Goal: Task Accomplishment & Management: Use online tool/utility

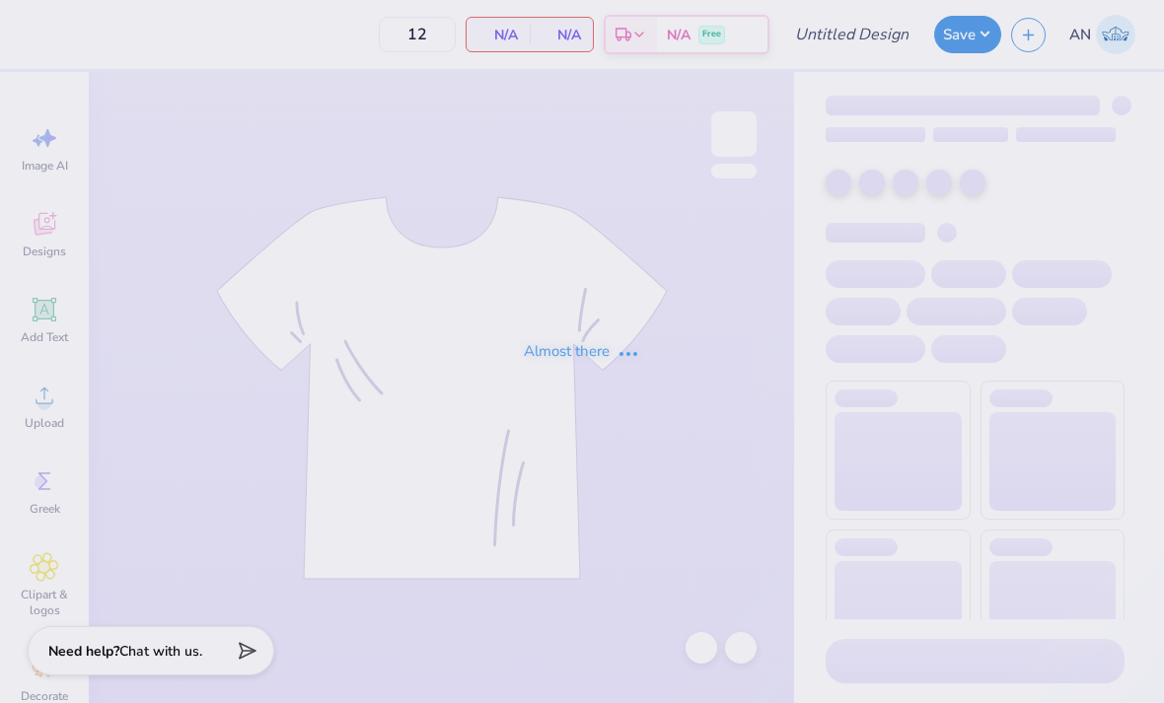
type input "Women’s club lacrosse hoodie fall25’"
type input "50"
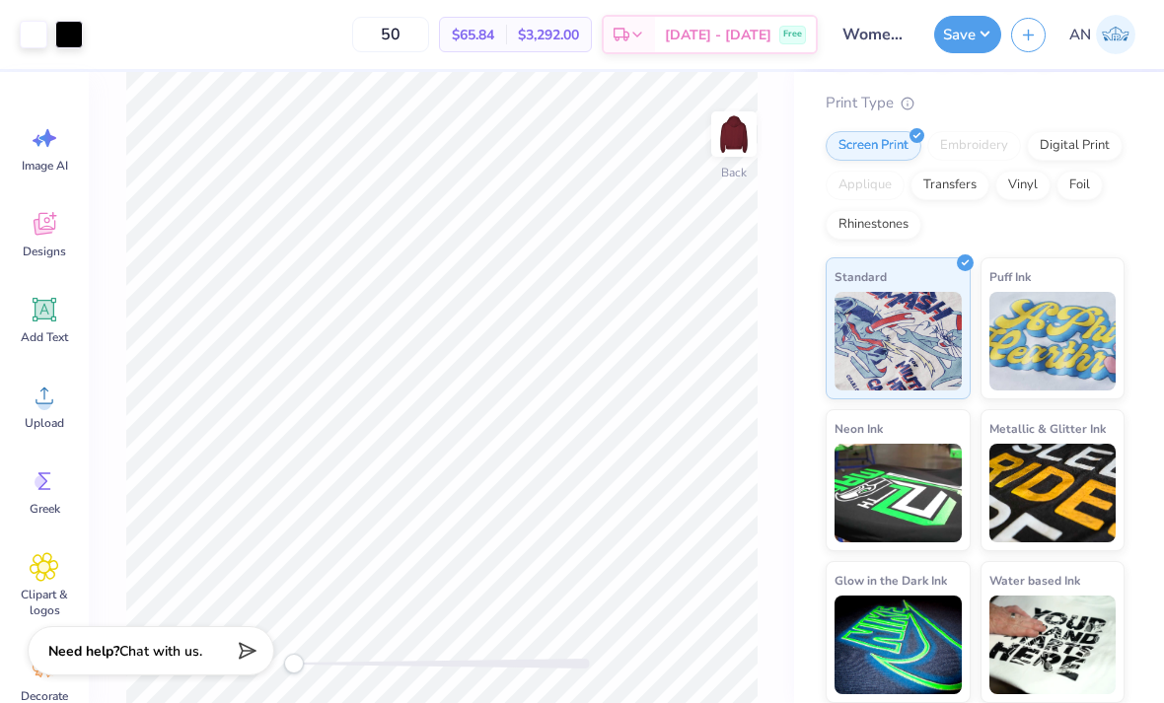
scroll to position [153, 0]
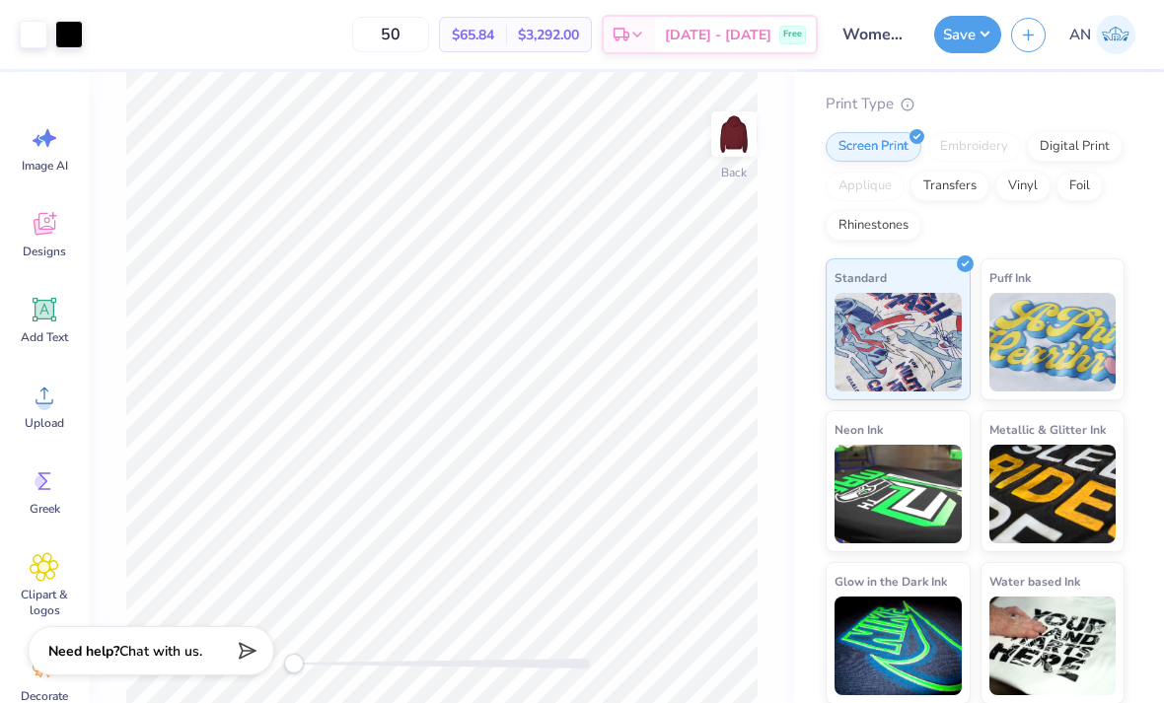
click at [1095, 333] on img at bounding box center [1052, 342] width 127 height 99
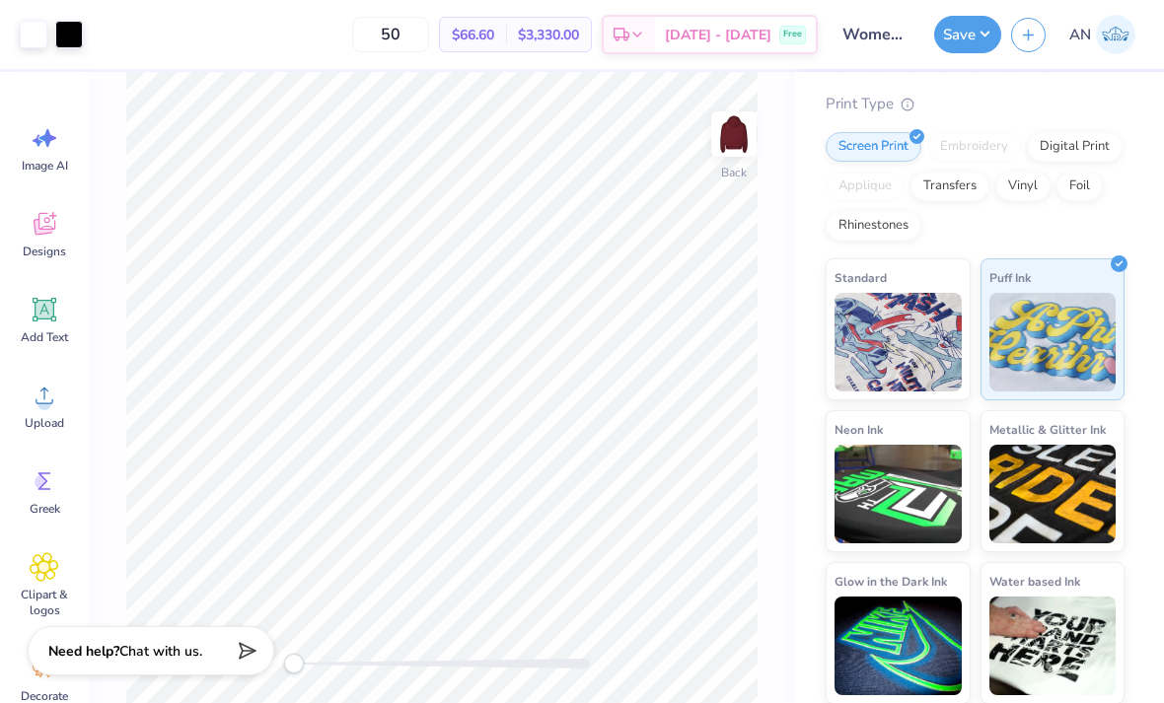
click at [926, 364] on img at bounding box center [897, 342] width 127 height 99
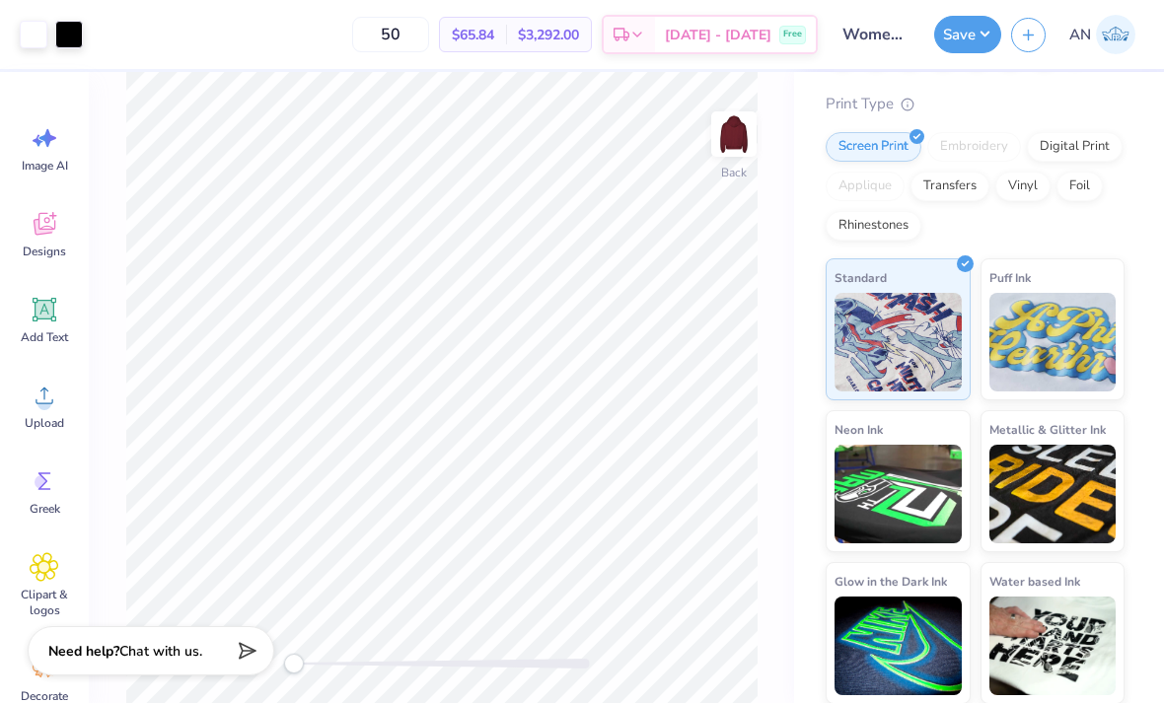
click at [1069, 309] on img at bounding box center [1052, 342] width 127 height 99
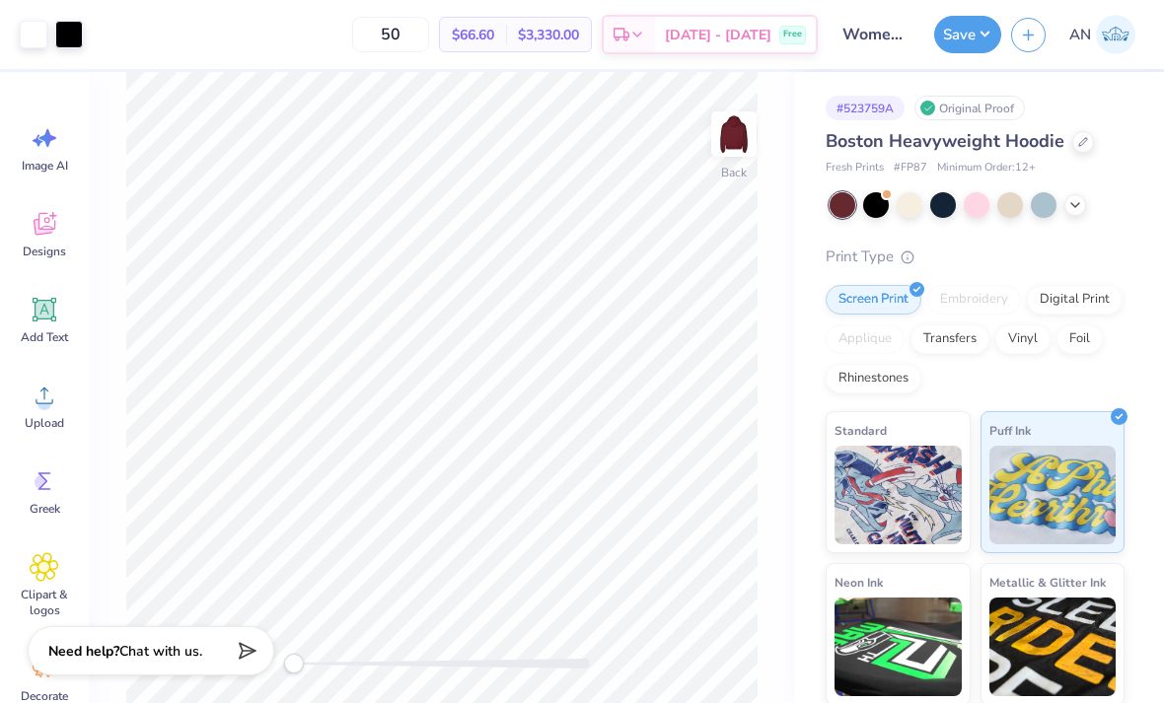
scroll to position [0, 0]
click at [988, 304] on div "Embroidery" at bounding box center [974, 300] width 94 height 30
click at [1136, 268] on div "# 523759A Original Proof Boston Heavyweight Hoodie Fresh Prints # FP87 Minimum …" at bounding box center [979, 464] width 370 height 785
click at [932, 441] on div "Standard" at bounding box center [897, 482] width 145 height 142
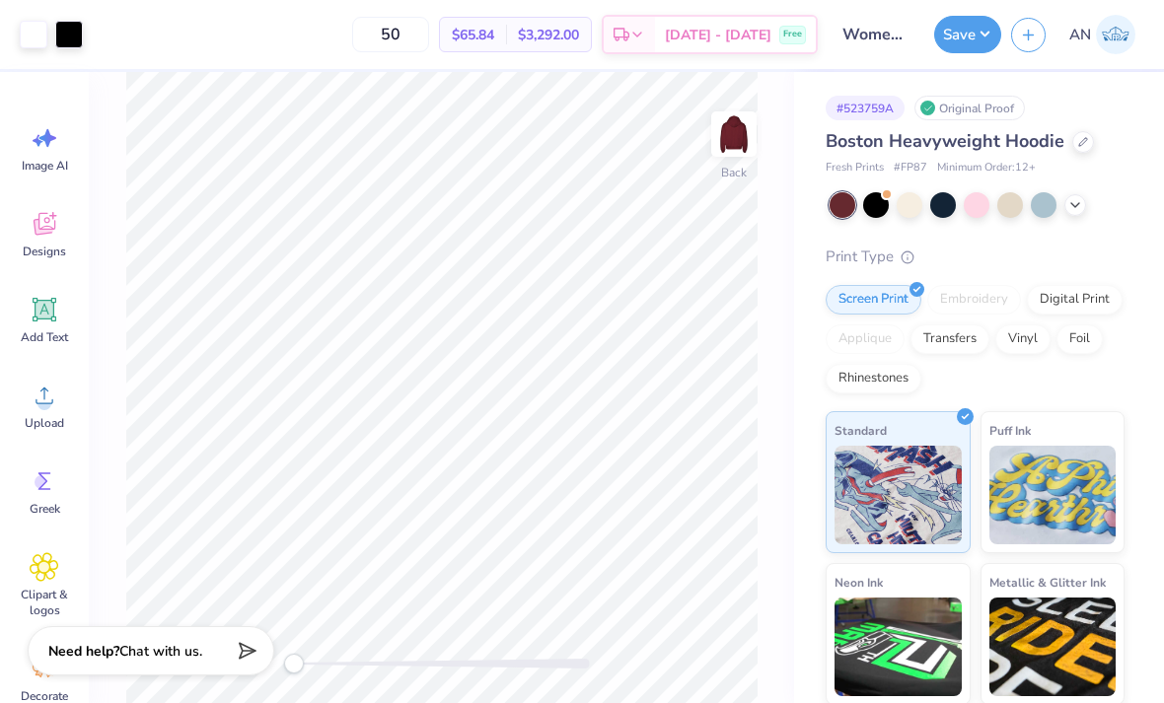
click at [1102, 413] on div "Puff Ink" at bounding box center [1052, 482] width 145 height 142
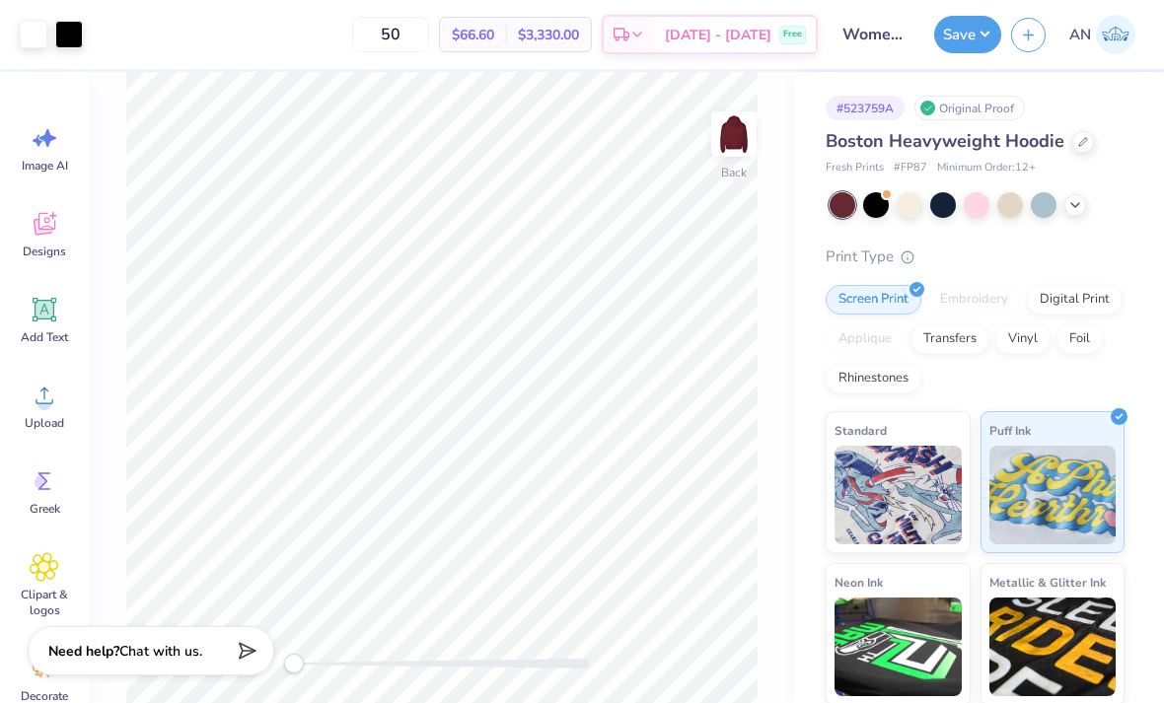
click at [1077, 199] on icon at bounding box center [1075, 205] width 16 height 16
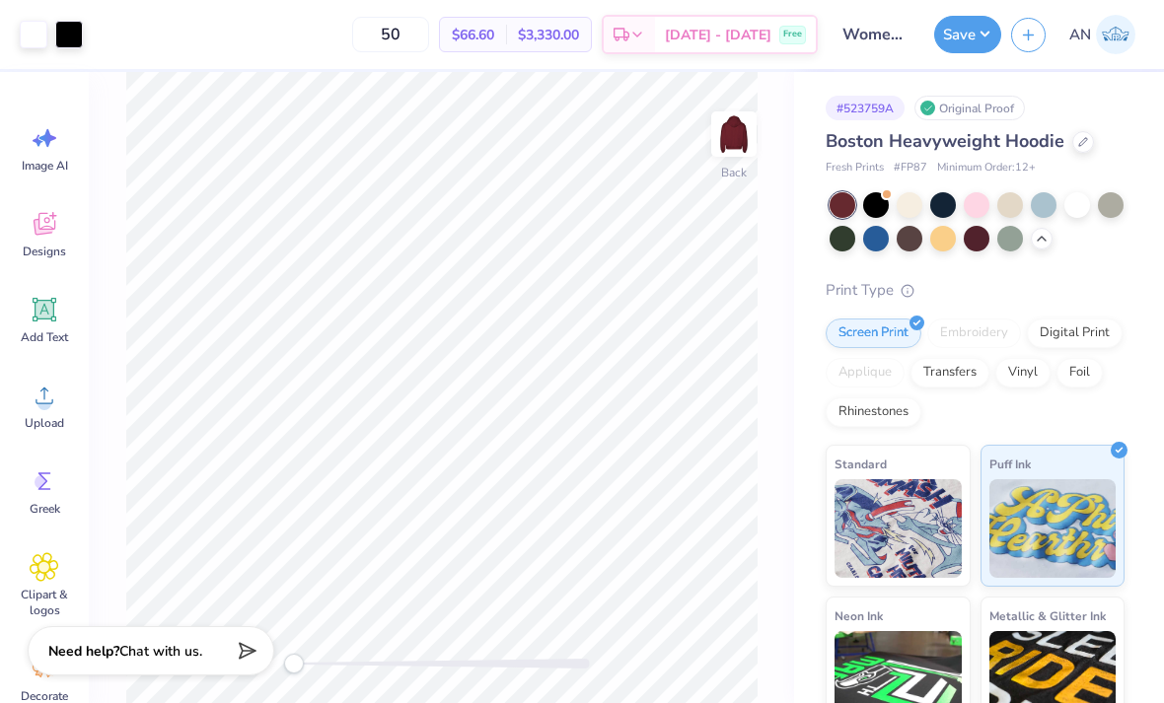
click at [1033, 239] on icon at bounding box center [1041, 239] width 16 height 16
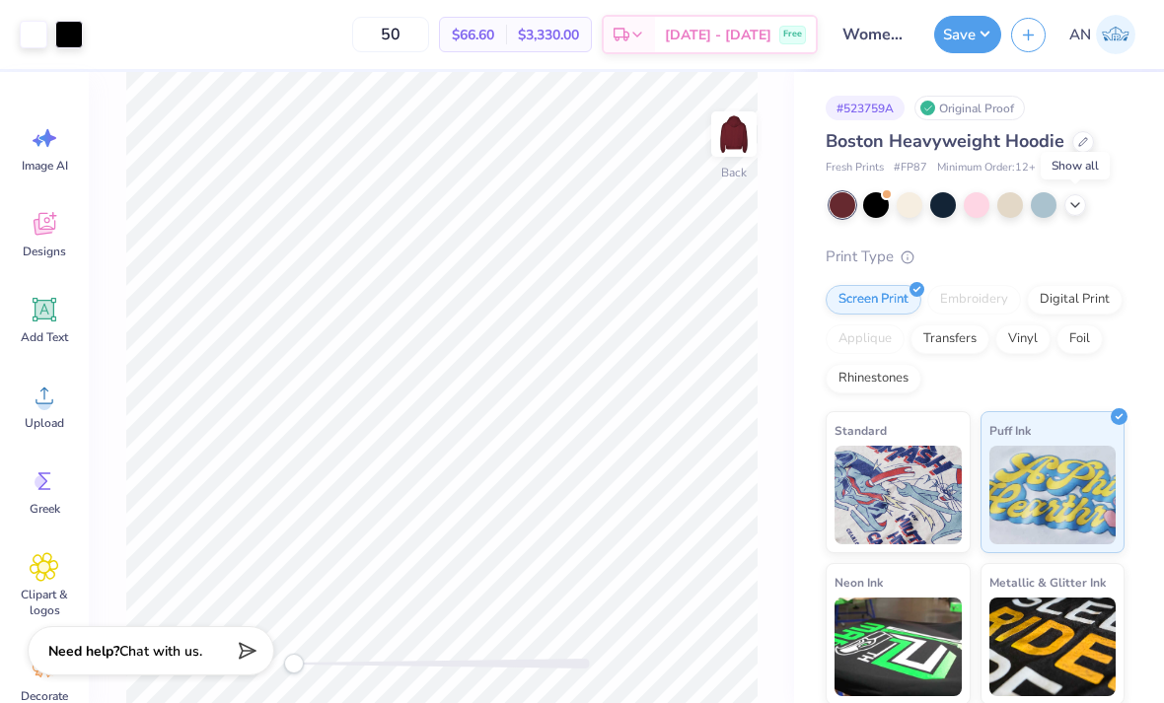
click at [1054, 203] on div at bounding box center [1044, 205] width 26 height 26
click at [1101, 193] on div at bounding box center [976, 205] width 295 height 26
click at [1079, 205] on icon at bounding box center [1075, 205] width 16 height 16
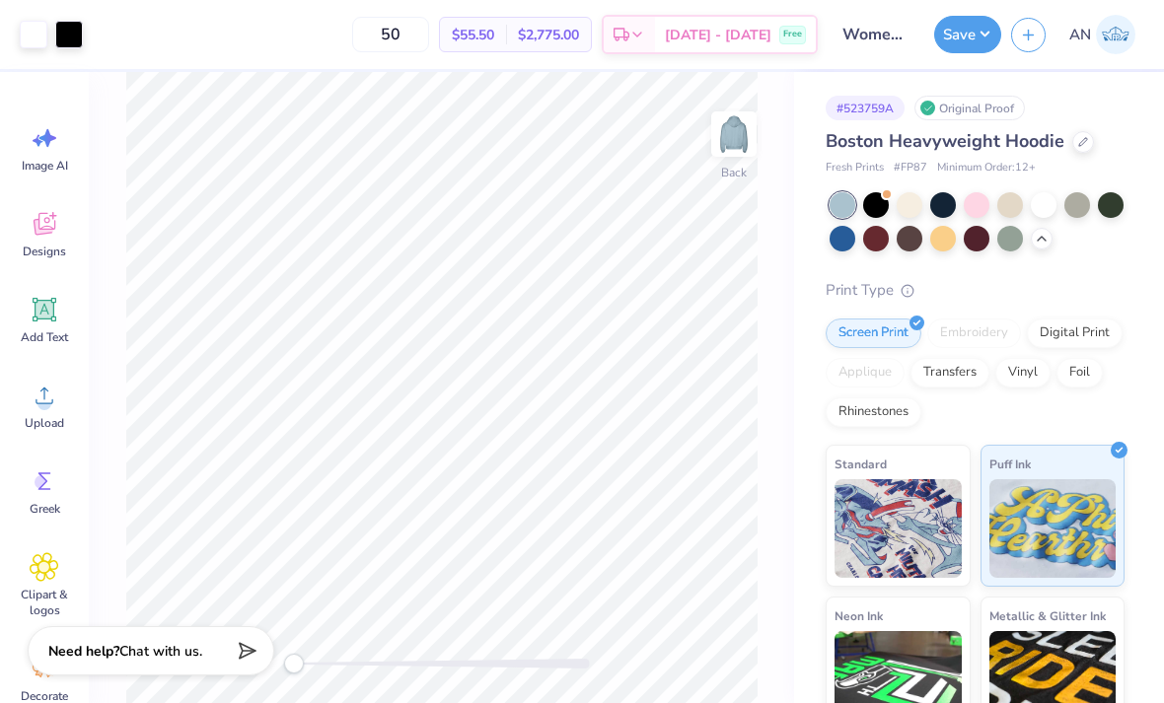
click at [1117, 199] on div at bounding box center [1111, 205] width 26 height 26
click at [1046, 202] on div at bounding box center [1044, 205] width 26 height 26
click at [1015, 209] on div at bounding box center [1010, 205] width 26 height 26
click at [1002, 247] on div at bounding box center [1010, 239] width 26 height 26
click at [969, 243] on div at bounding box center [976, 239] width 26 height 26
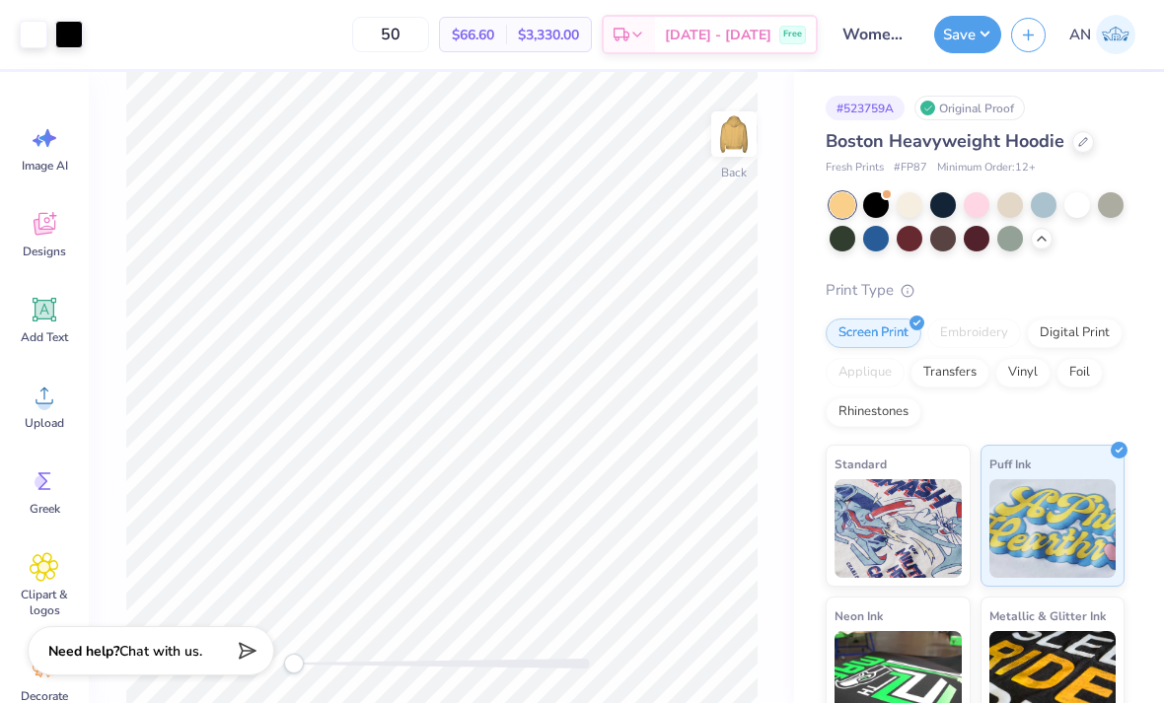
click at [912, 214] on div at bounding box center [909, 205] width 26 height 26
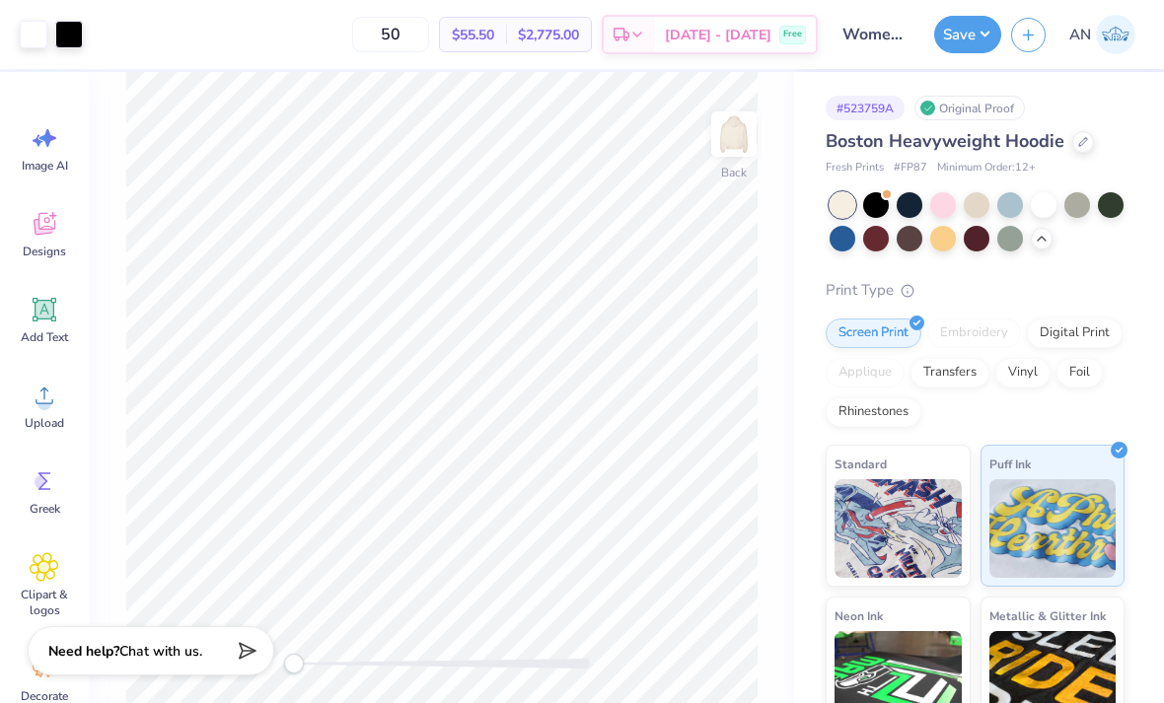
click at [1075, 208] on div at bounding box center [1077, 205] width 26 height 26
click at [913, 241] on div at bounding box center [909, 239] width 26 height 26
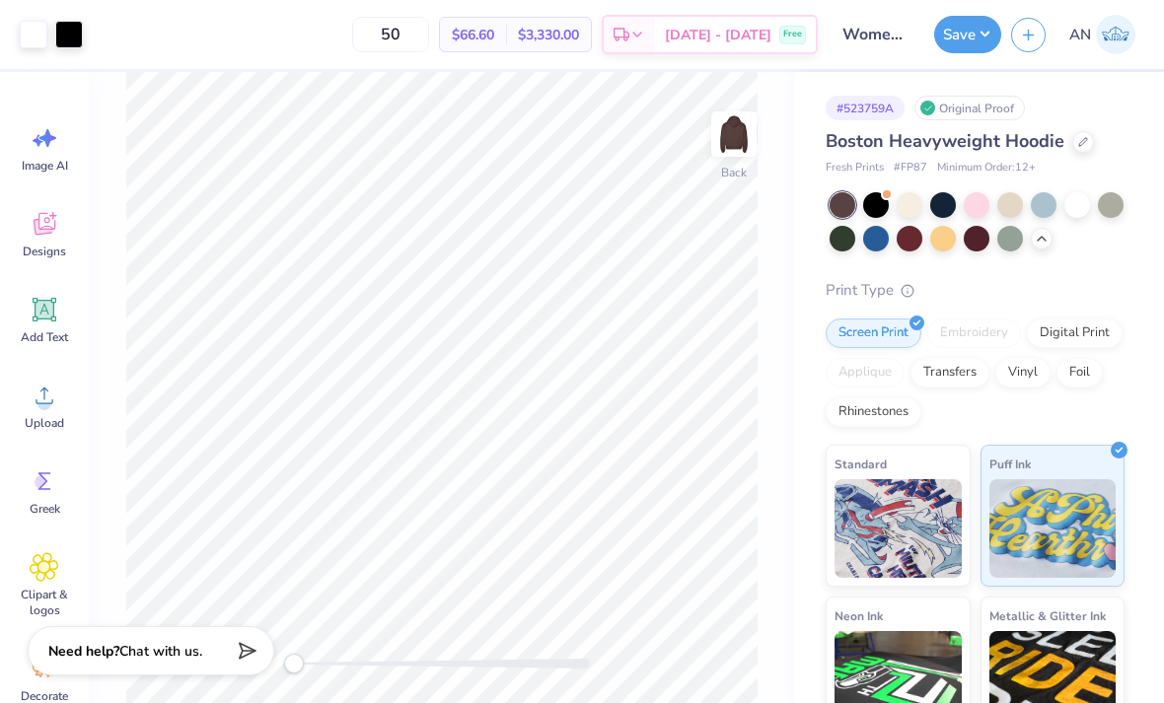
click at [943, 208] on div at bounding box center [943, 205] width 26 height 26
click at [1085, 206] on div at bounding box center [1077, 205] width 26 height 26
click at [14, 50] on div "Art colors" at bounding box center [41, 34] width 83 height 69
click at [27, 38] on div at bounding box center [34, 35] width 28 height 28
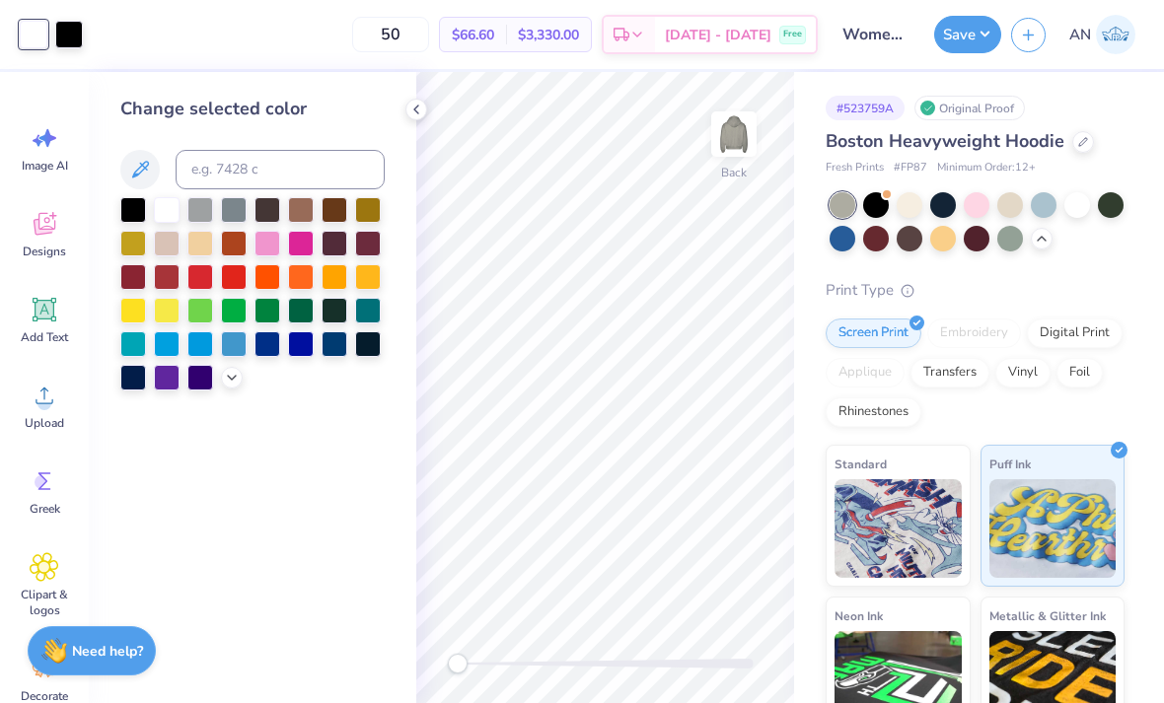
click at [201, 277] on div at bounding box center [200, 277] width 26 height 26
click at [169, 277] on div at bounding box center [167, 277] width 26 height 26
click at [205, 285] on div at bounding box center [200, 277] width 26 height 26
click at [172, 212] on div at bounding box center [167, 210] width 26 height 26
click at [73, 28] on div at bounding box center [69, 35] width 28 height 28
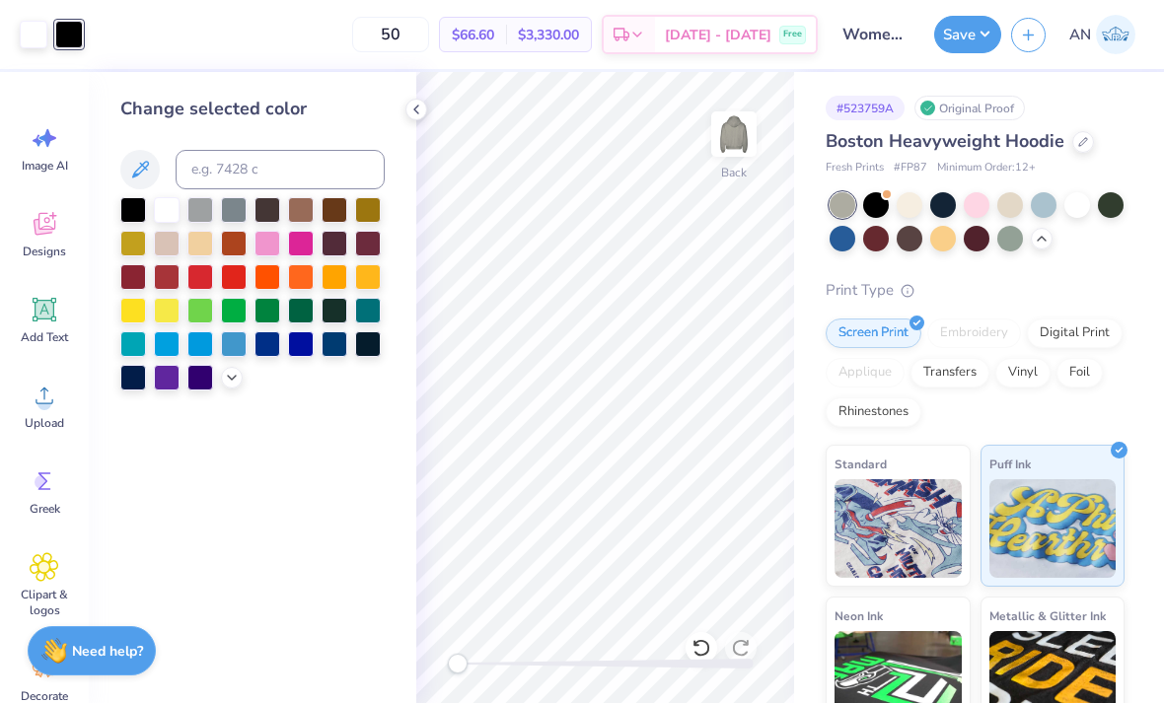
click at [196, 283] on div at bounding box center [200, 277] width 26 height 26
click at [232, 286] on div at bounding box center [234, 277] width 26 height 26
click at [167, 285] on div at bounding box center [167, 277] width 26 height 26
click at [416, 119] on div at bounding box center [416, 110] width 22 height 22
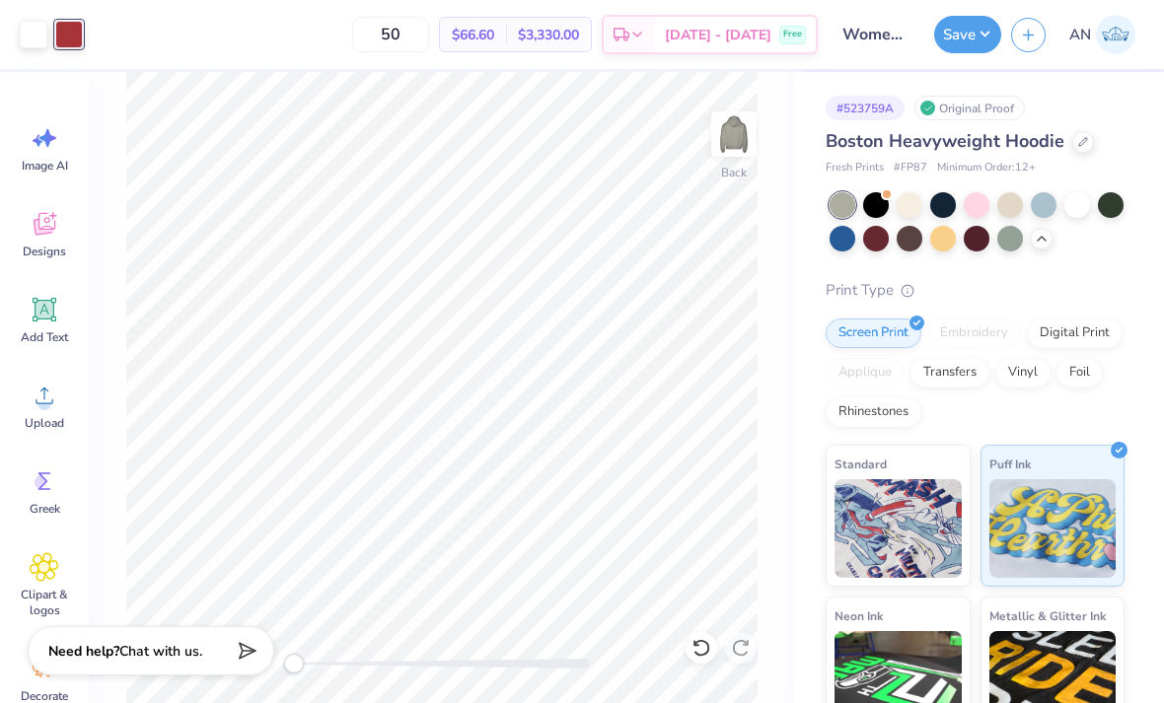
click at [907, 501] on img at bounding box center [897, 528] width 127 height 99
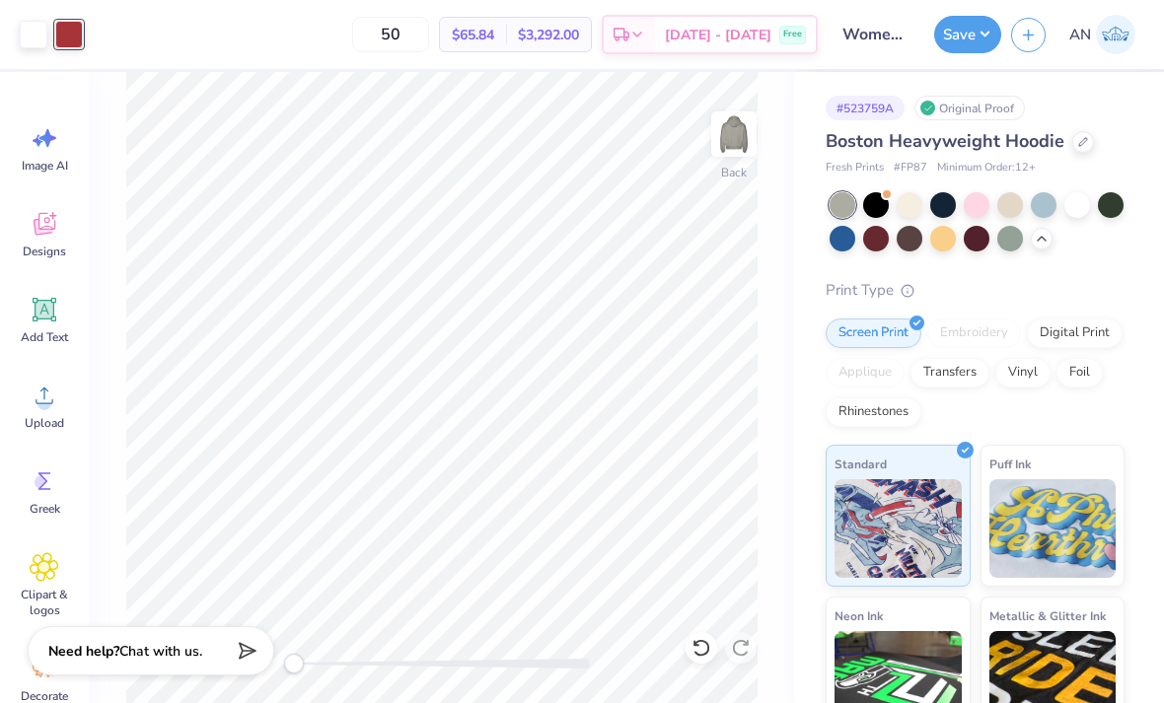
click at [1044, 448] on div "Puff Ink" at bounding box center [1052, 516] width 145 height 142
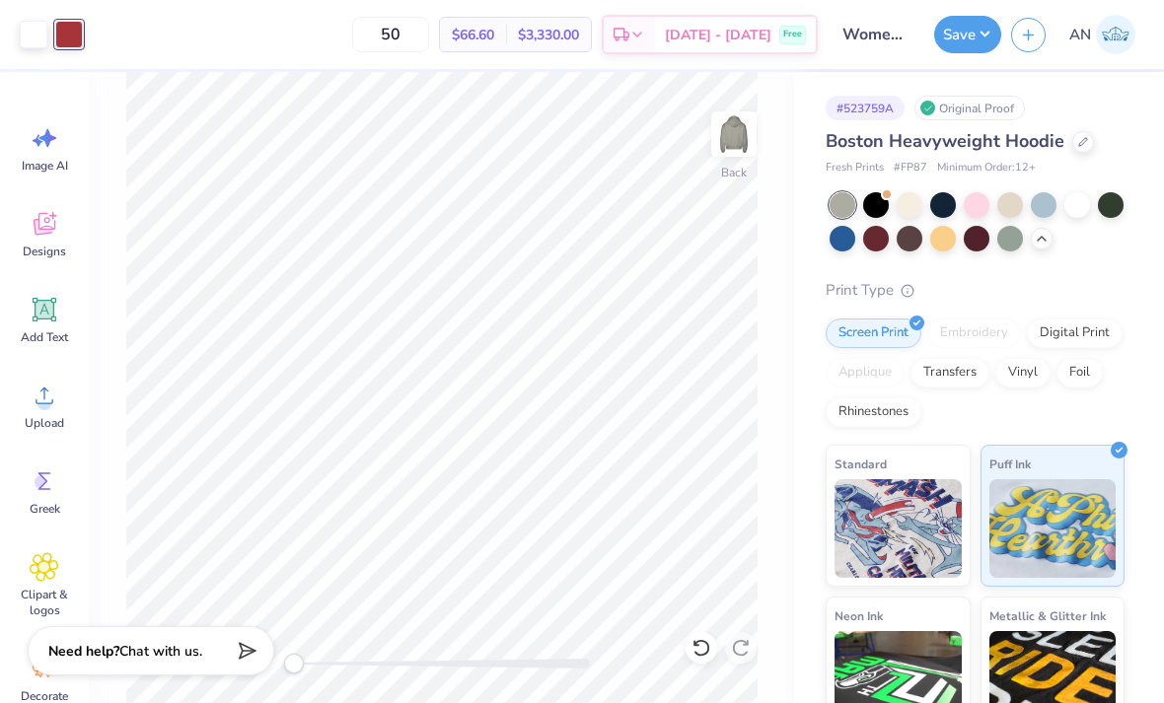
click at [961, 43] on button "Save" at bounding box center [967, 34] width 67 height 37
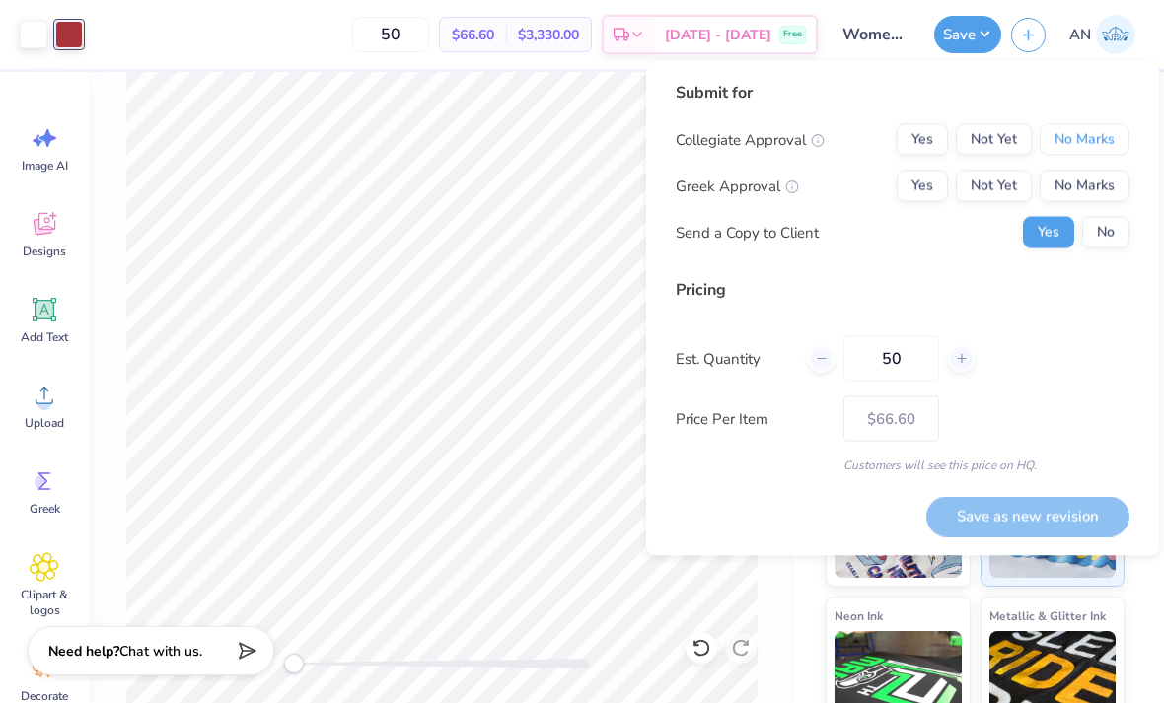
click at [1083, 149] on button "No Marks" at bounding box center [1084, 140] width 90 height 32
click at [1102, 187] on button "No Marks" at bounding box center [1084, 187] width 90 height 32
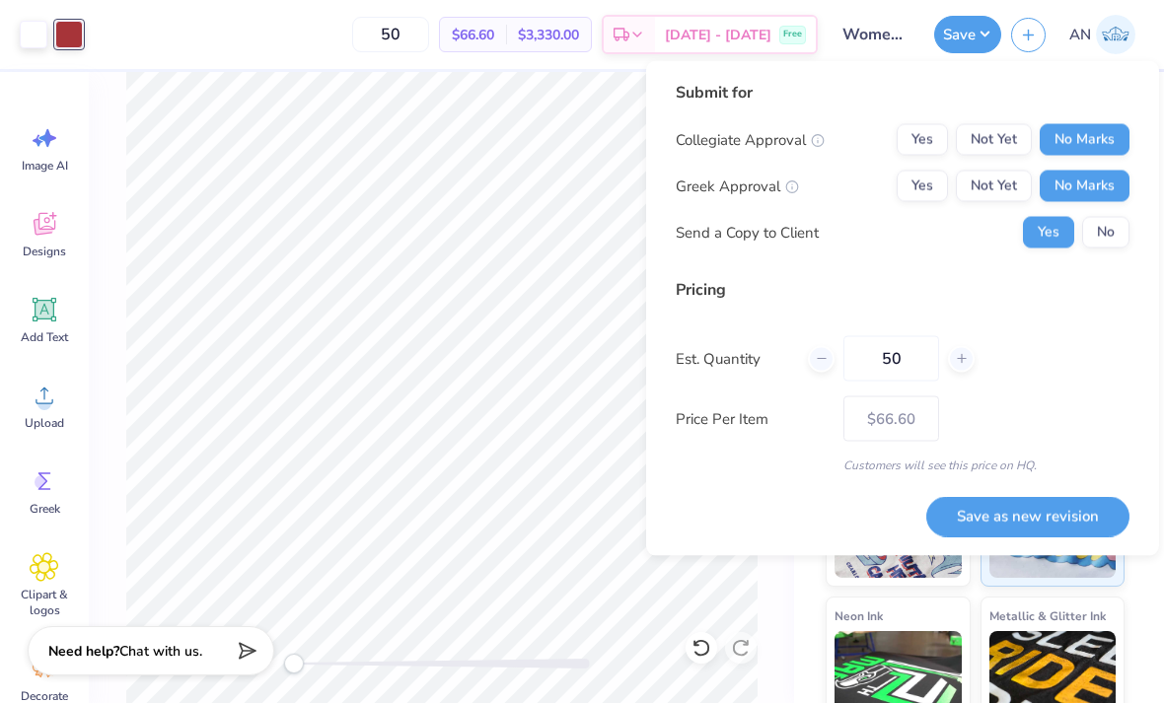
click at [1081, 517] on button "Save as new revision" at bounding box center [1027, 516] width 203 height 40
type input "$66.60"
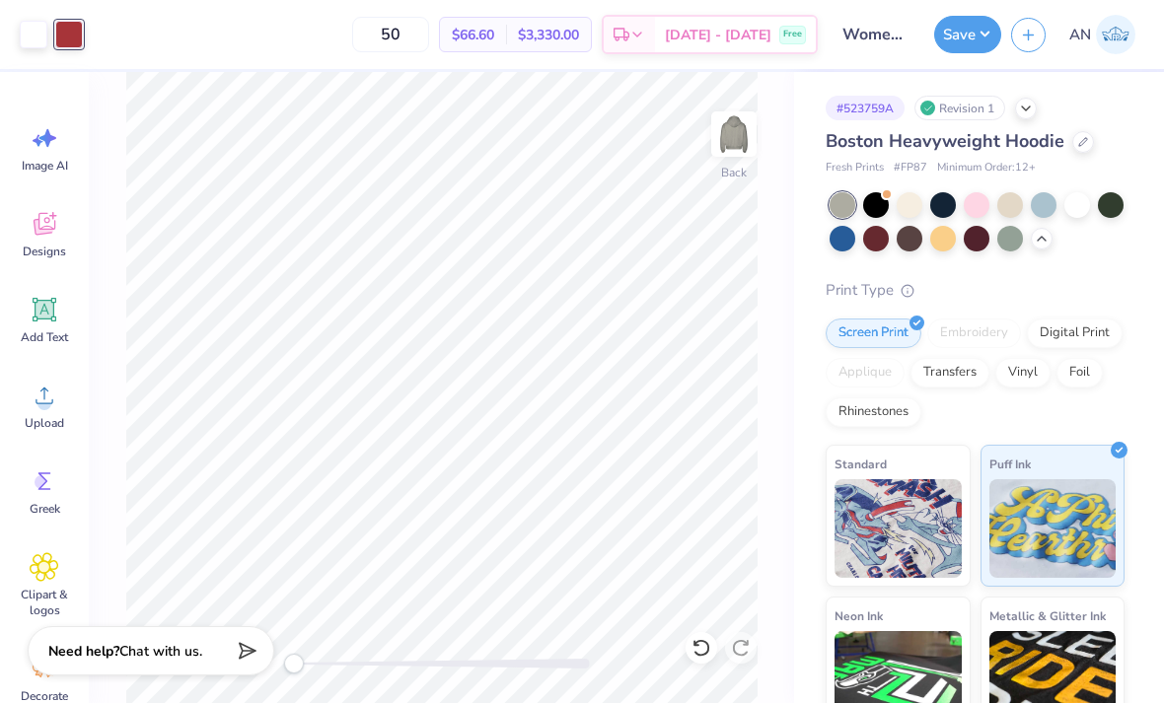
click at [951, 40] on button "Save" at bounding box center [967, 34] width 67 height 37
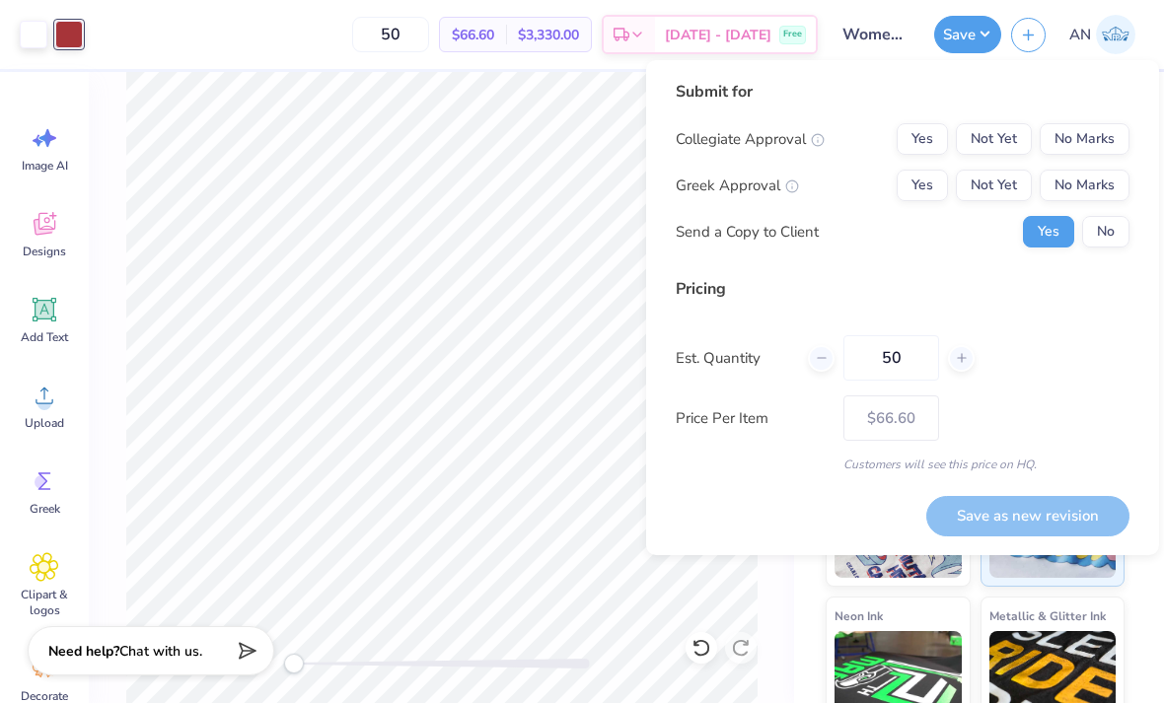
click at [1032, 391] on div "Pricing Est. Quantity 50 Price Per Item $66.60 Customers will see this price on…" at bounding box center [903, 375] width 454 height 196
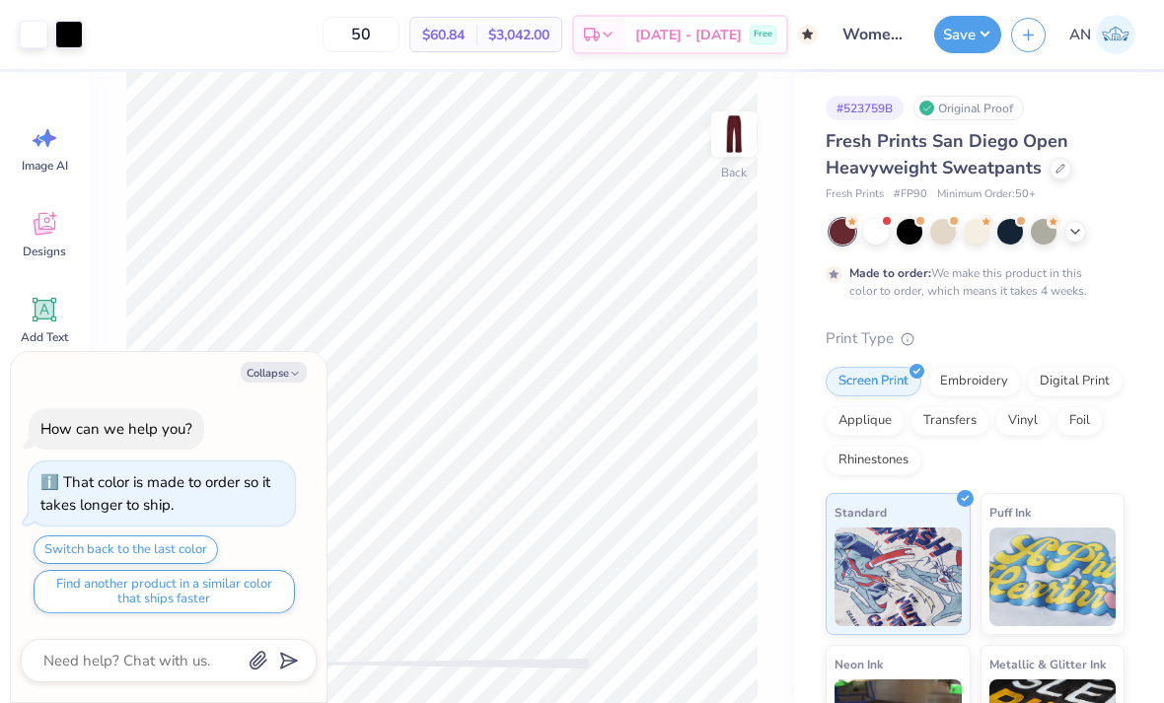
click at [297, 372] on icon "button" at bounding box center [295, 374] width 12 height 12
type textarea "x"
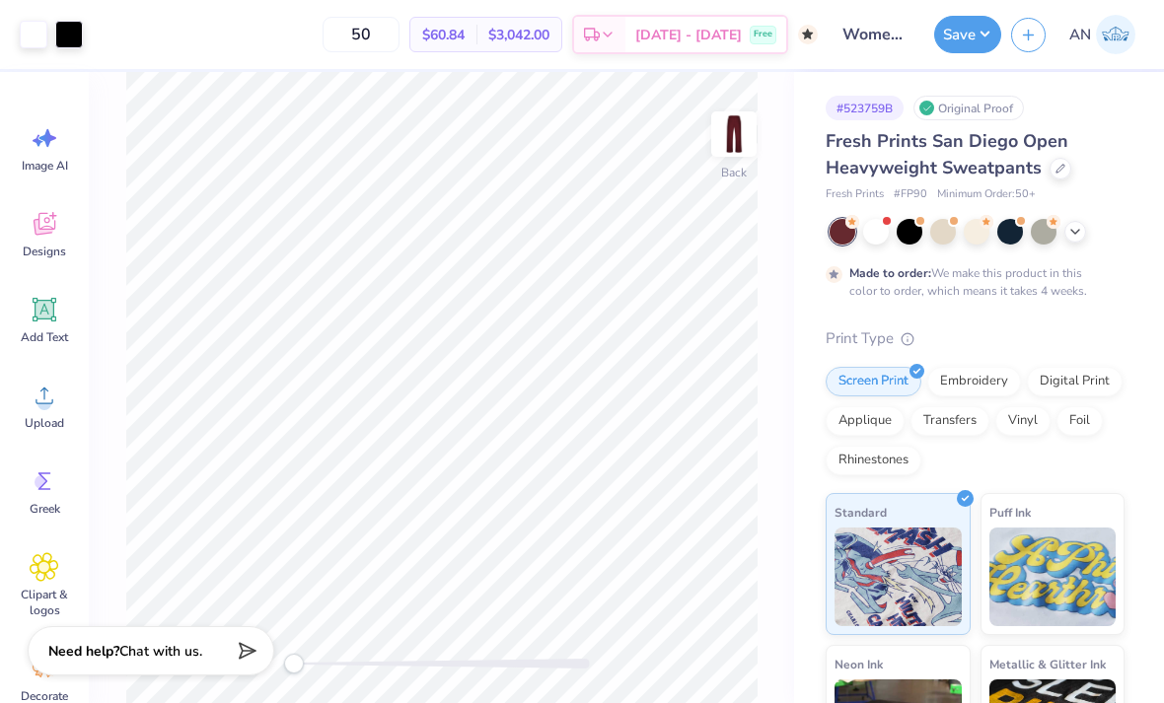
click at [1068, 229] on icon at bounding box center [1075, 232] width 16 height 16
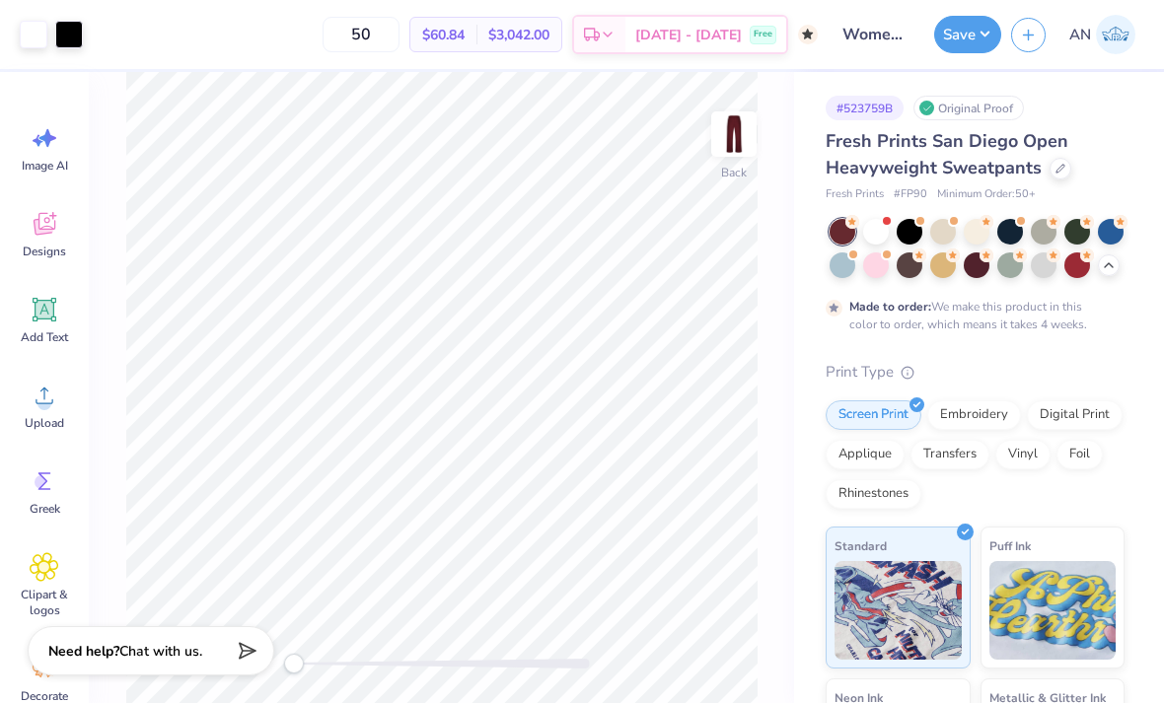
click at [1046, 229] on div at bounding box center [1044, 232] width 26 height 26
click at [986, 266] on div at bounding box center [976, 265] width 26 height 26
click at [910, 273] on div at bounding box center [909, 265] width 26 height 26
click at [844, 233] on div at bounding box center [842, 232] width 26 height 26
click at [1075, 266] on div at bounding box center [1077, 265] width 26 height 26
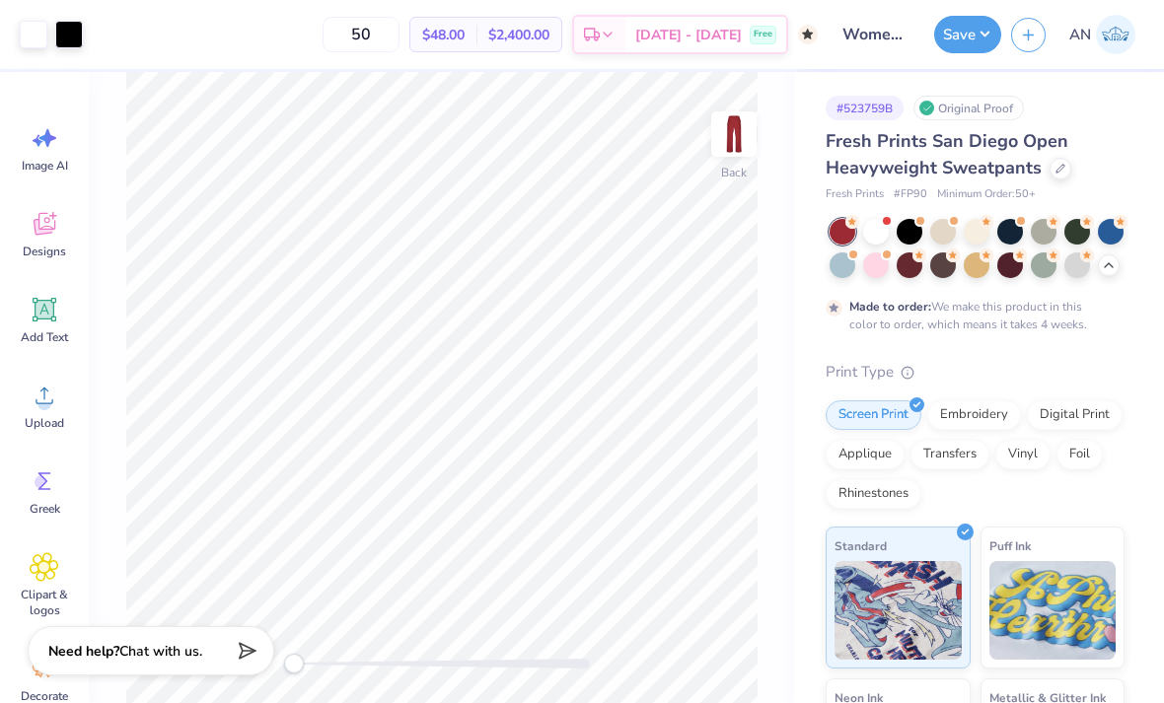
click at [1073, 262] on div at bounding box center [1077, 265] width 26 height 26
click at [1048, 226] on div at bounding box center [1044, 232] width 26 height 26
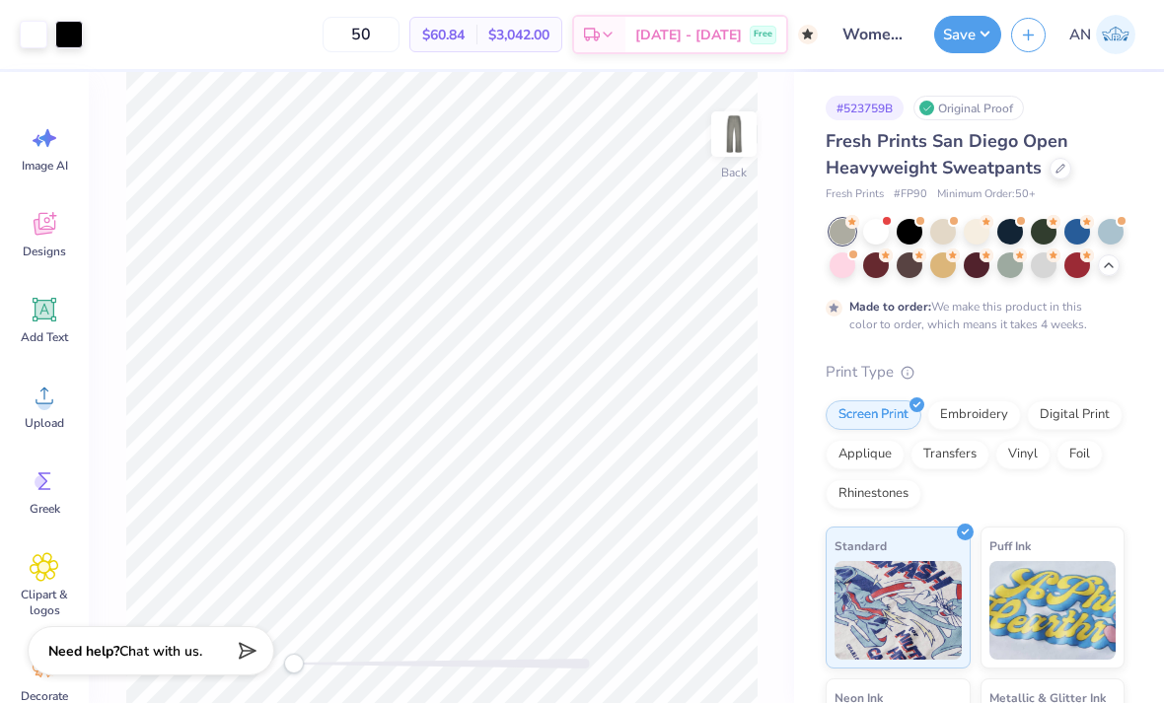
click at [1040, 263] on div at bounding box center [1044, 265] width 26 height 26
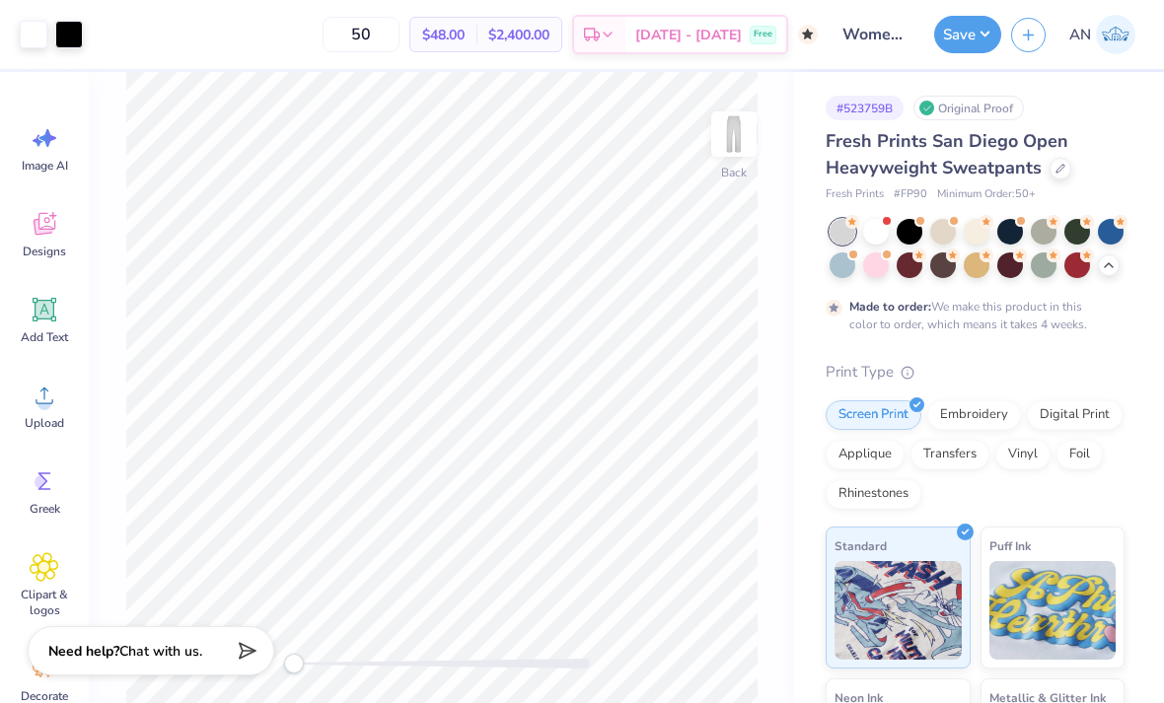
click at [1037, 227] on div at bounding box center [1044, 232] width 26 height 26
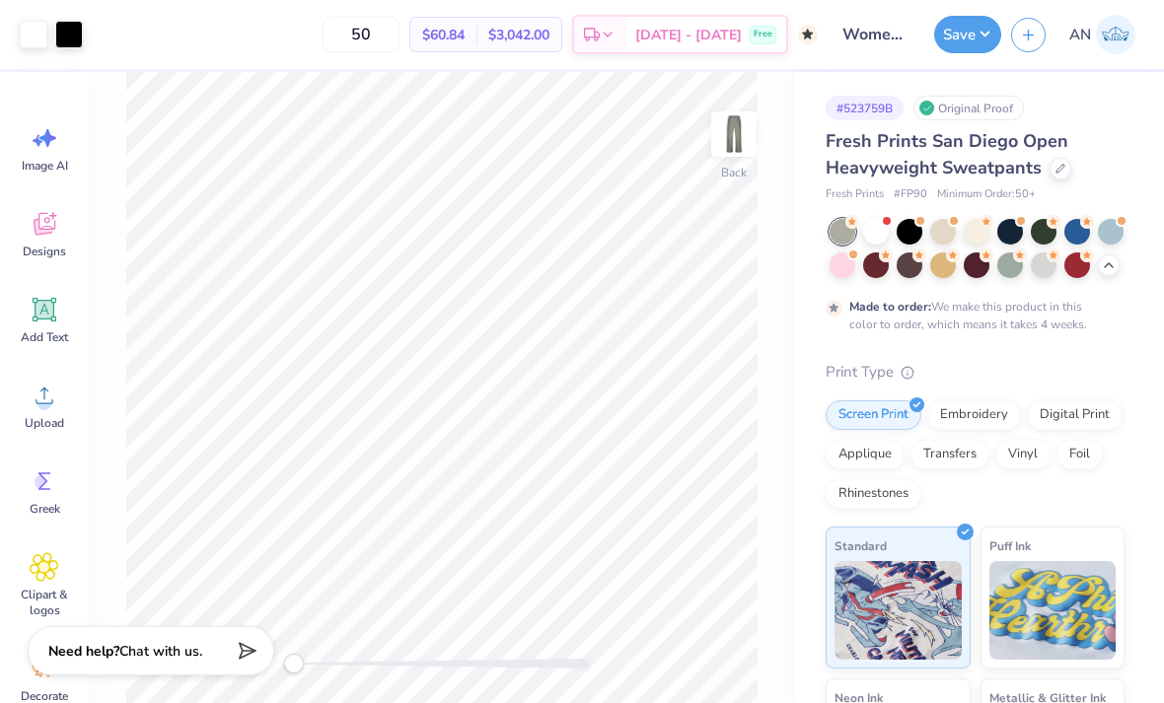
click at [1044, 259] on div at bounding box center [1044, 265] width 26 height 26
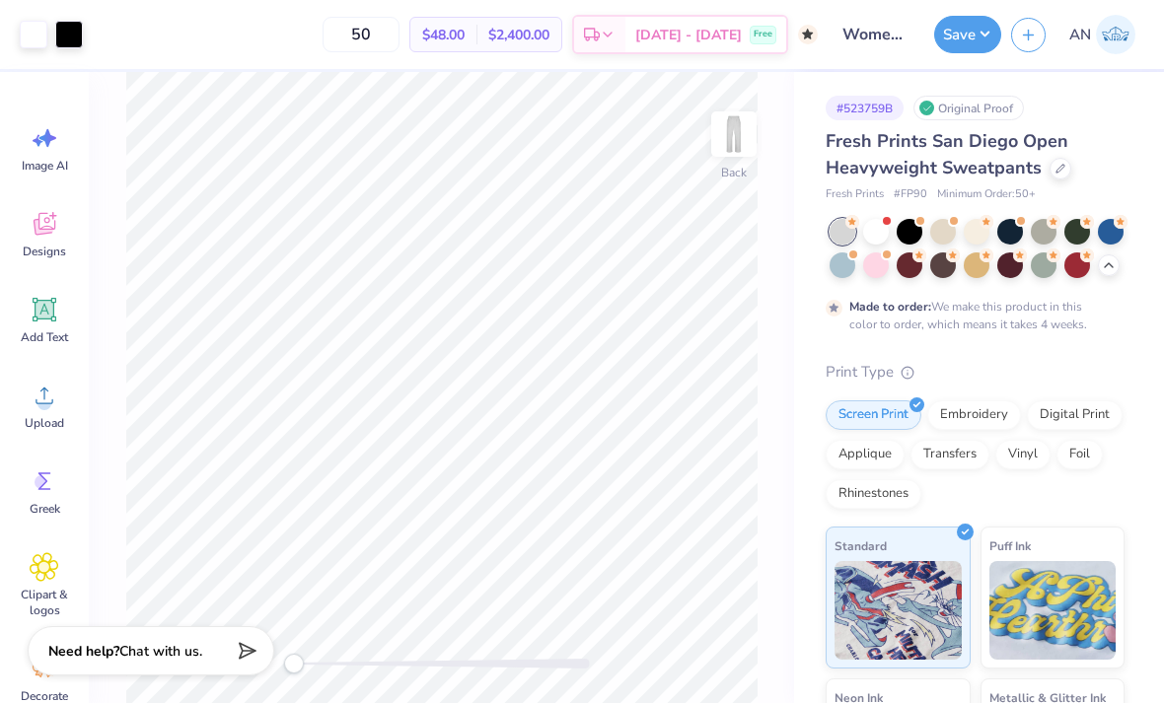
click at [71, 21] on div at bounding box center [69, 35] width 28 height 28
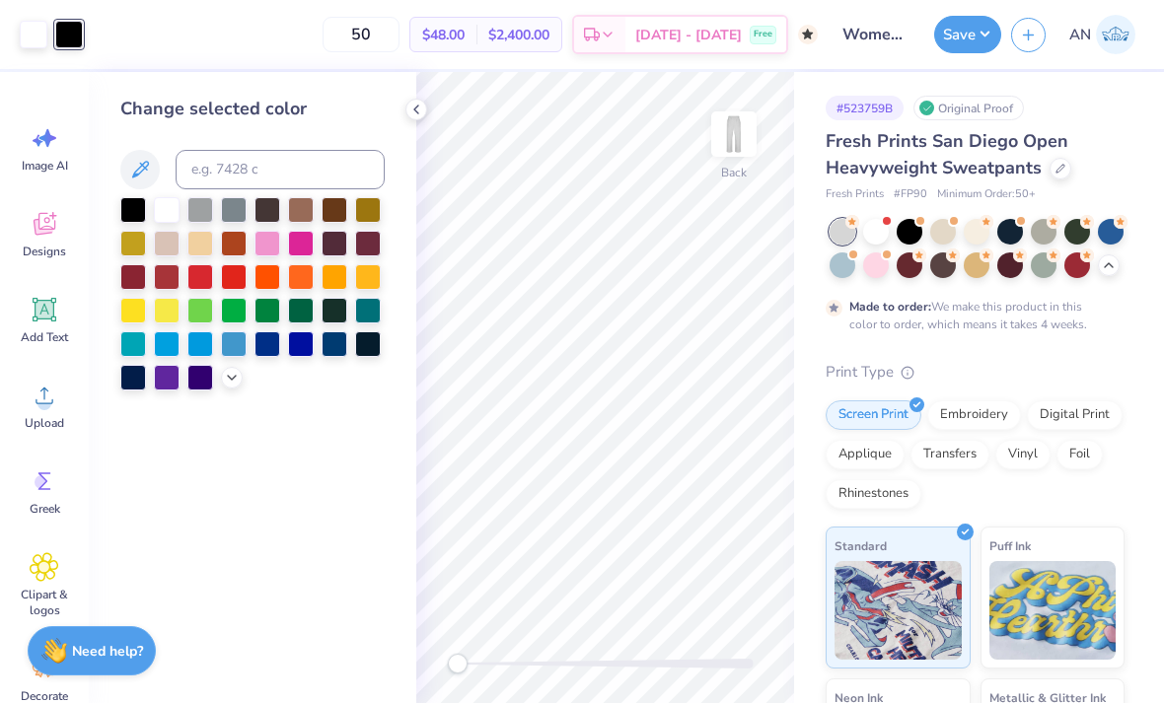
click at [198, 285] on div at bounding box center [200, 277] width 26 height 26
click at [239, 275] on div at bounding box center [234, 277] width 26 height 26
click at [174, 283] on div at bounding box center [167, 277] width 26 height 26
click at [27, 40] on div at bounding box center [34, 35] width 28 height 28
click at [135, 219] on div at bounding box center [133, 210] width 26 height 26
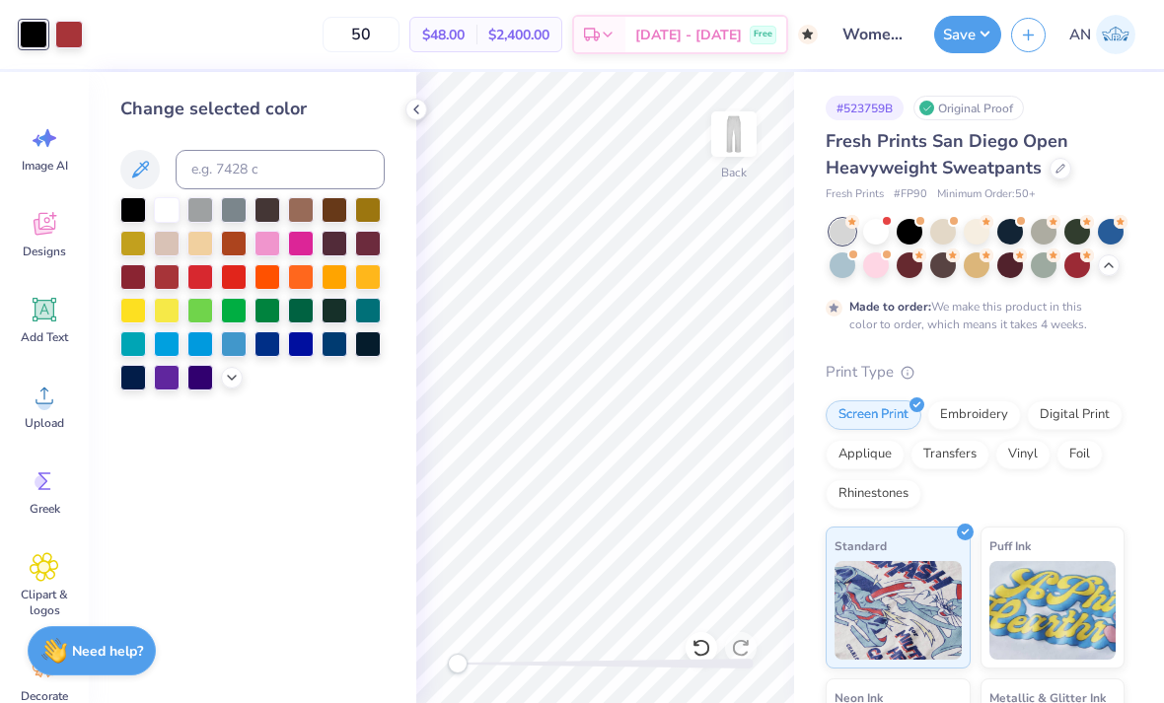
click at [169, 214] on div at bounding box center [167, 210] width 26 height 26
click at [1039, 534] on div "Puff Ink" at bounding box center [1052, 598] width 145 height 142
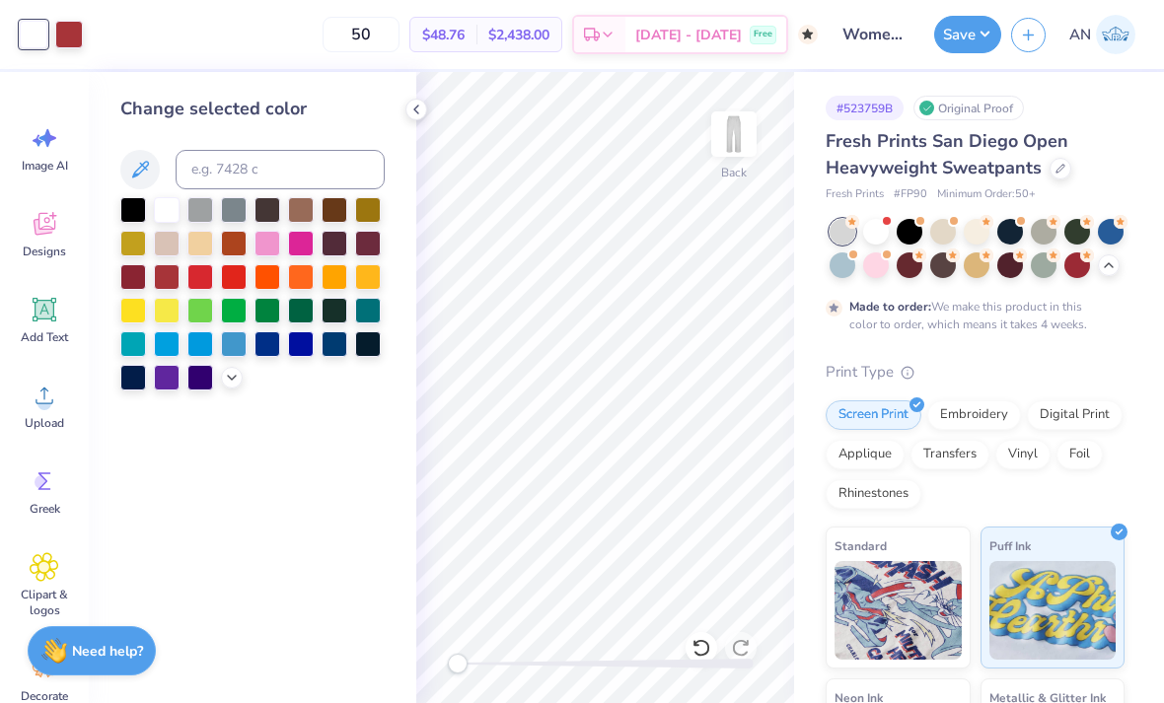
click at [945, 43] on button "Save" at bounding box center [967, 34] width 67 height 37
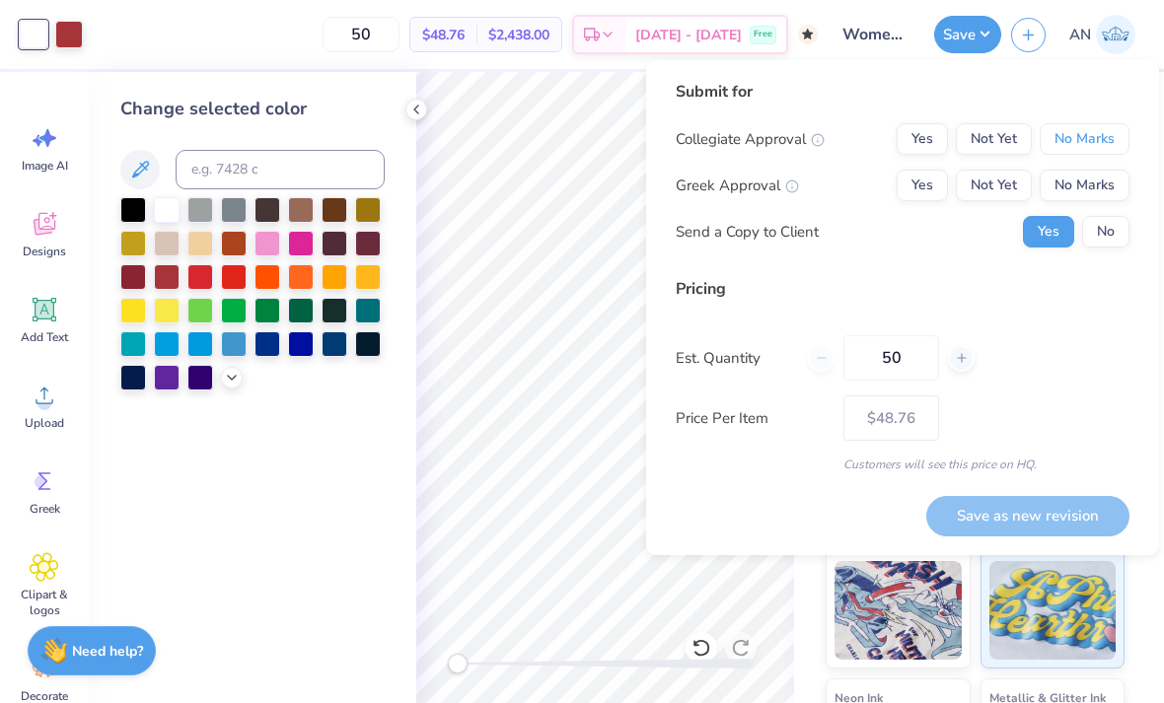
click at [1082, 137] on button "No Marks" at bounding box center [1084, 139] width 90 height 32
click at [1072, 193] on button "No Marks" at bounding box center [1084, 186] width 90 height 32
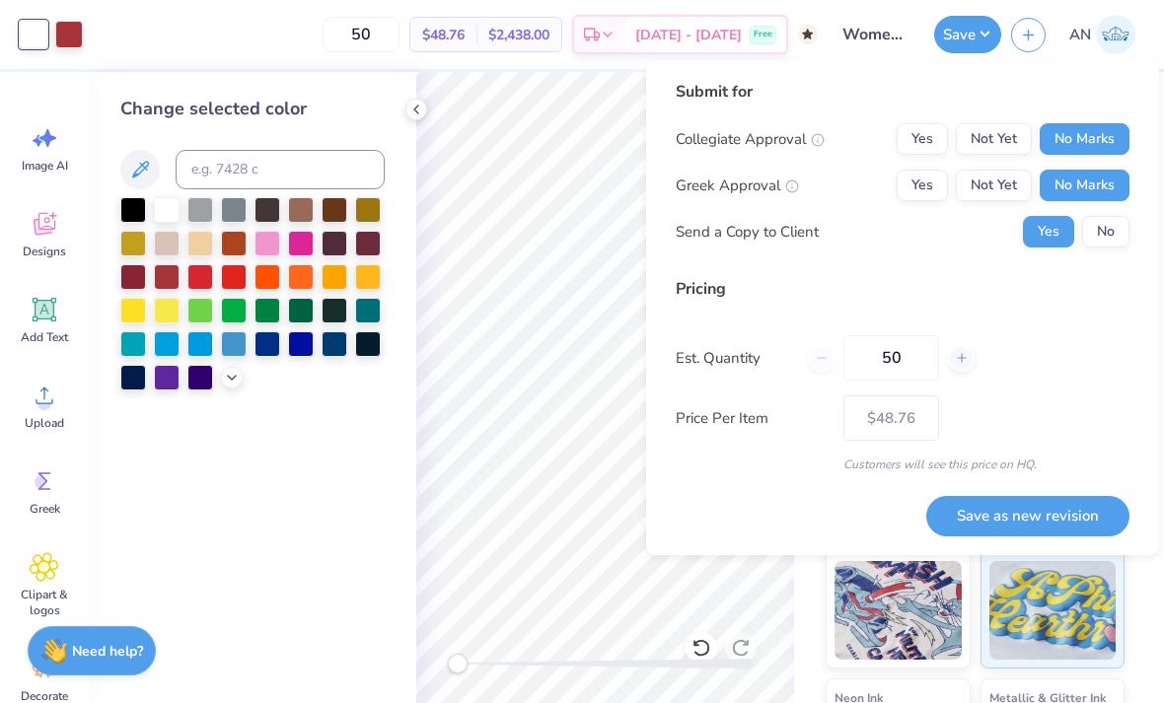
click at [1028, 503] on button "Save as new revision" at bounding box center [1027, 516] width 203 height 40
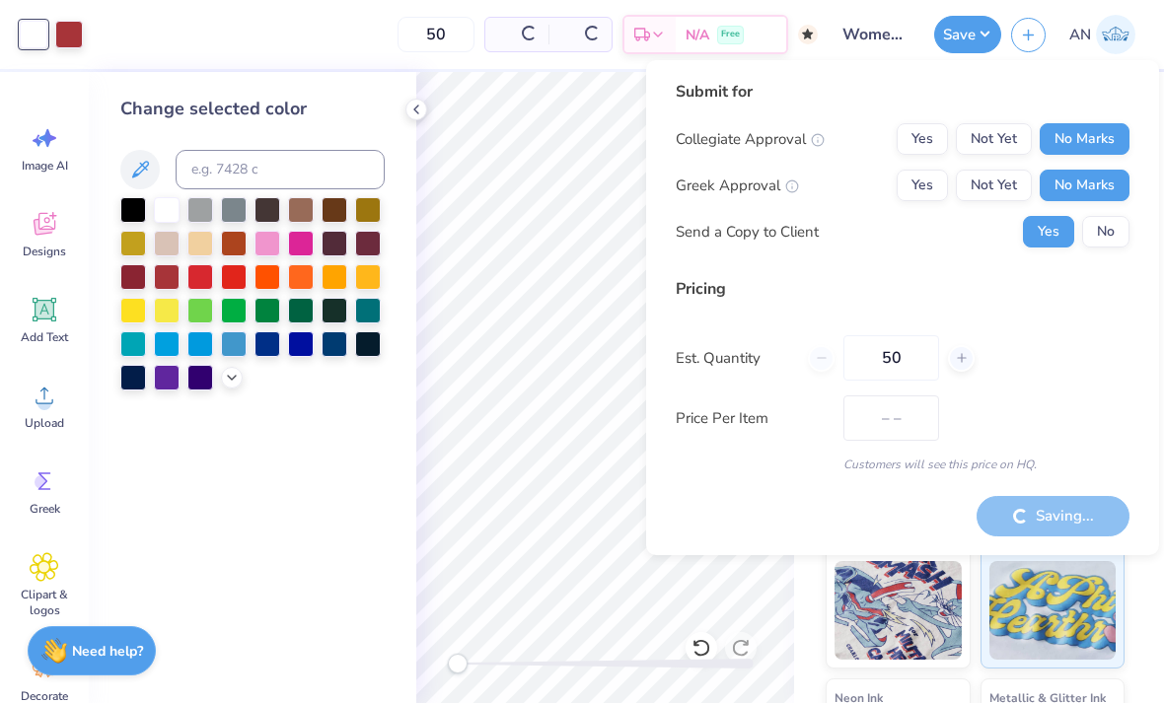
type input "$48.76"
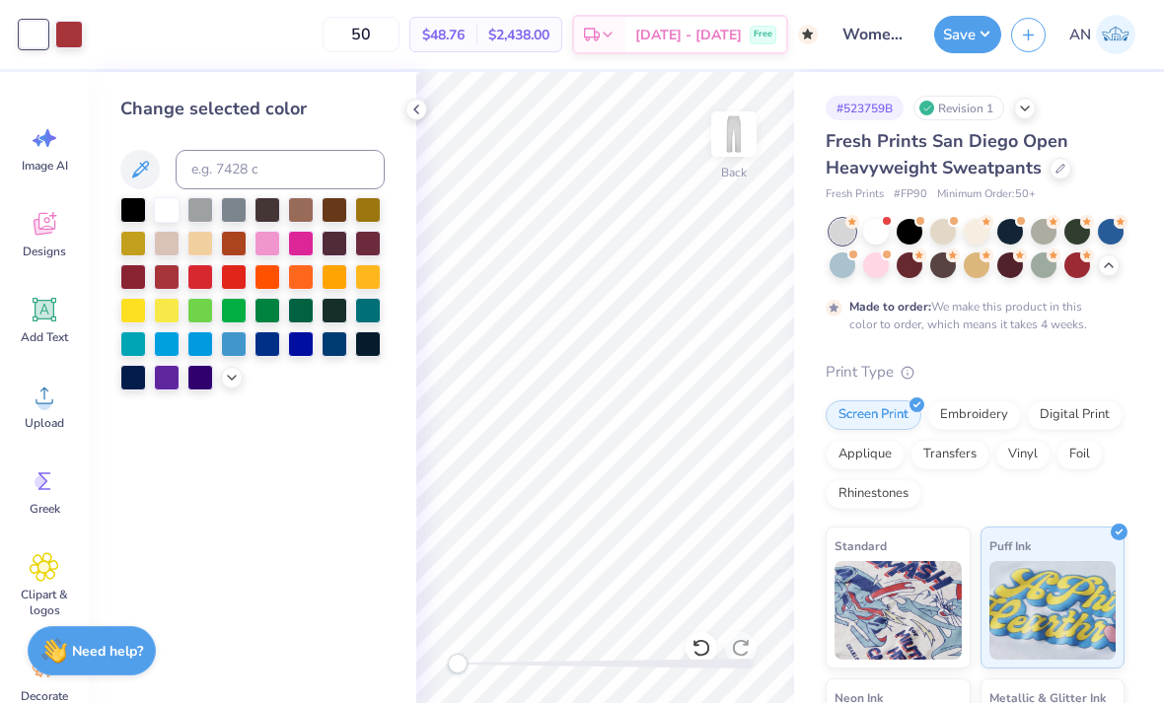
click at [963, 43] on button "Save" at bounding box center [967, 34] width 67 height 37
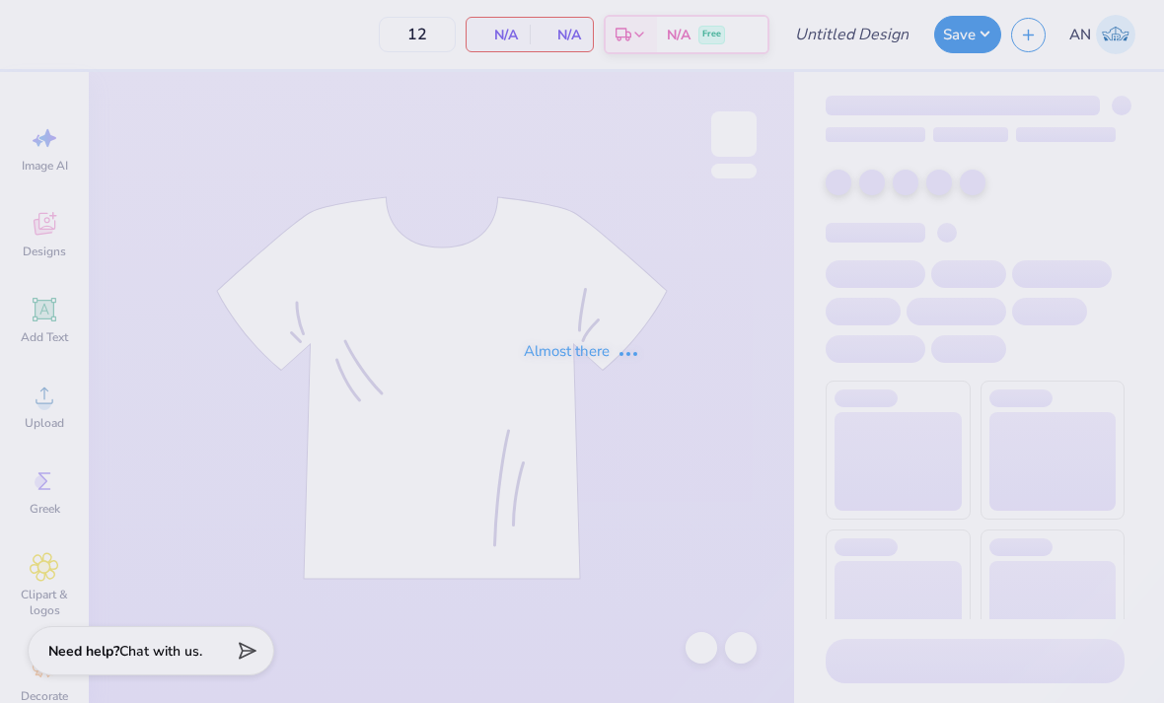
type input "Women’s club lacrosse hoodie fall25’"
type input "50"
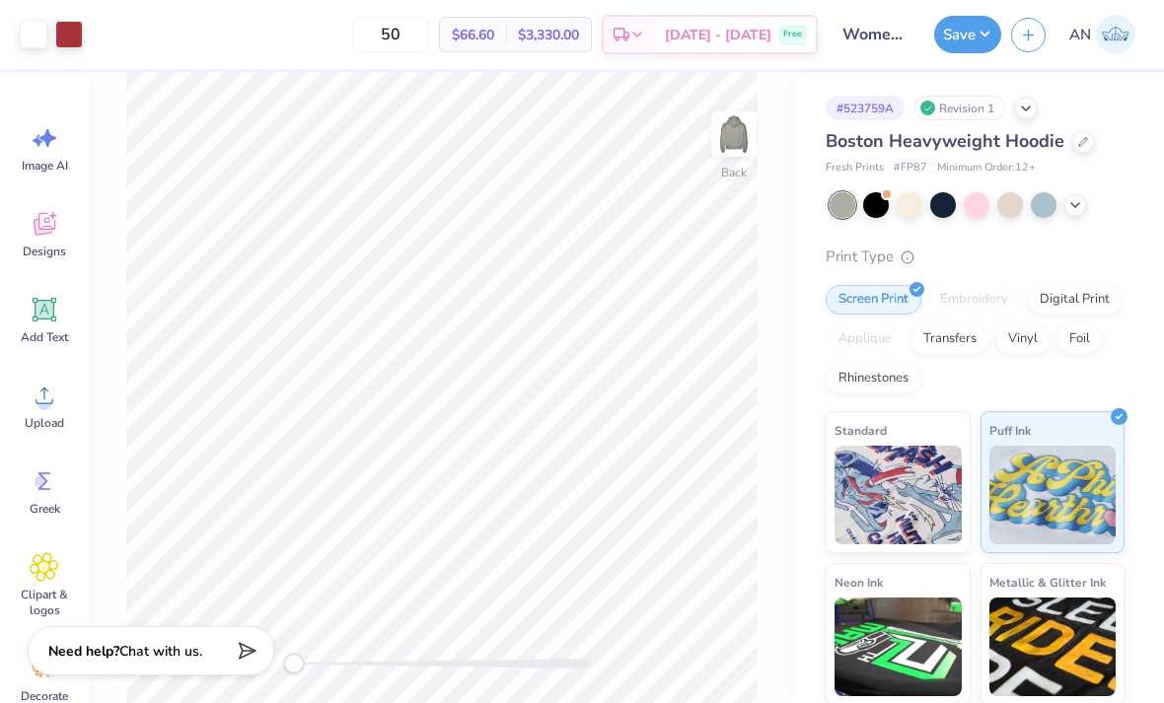
click at [1077, 209] on icon at bounding box center [1075, 205] width 16 height 16
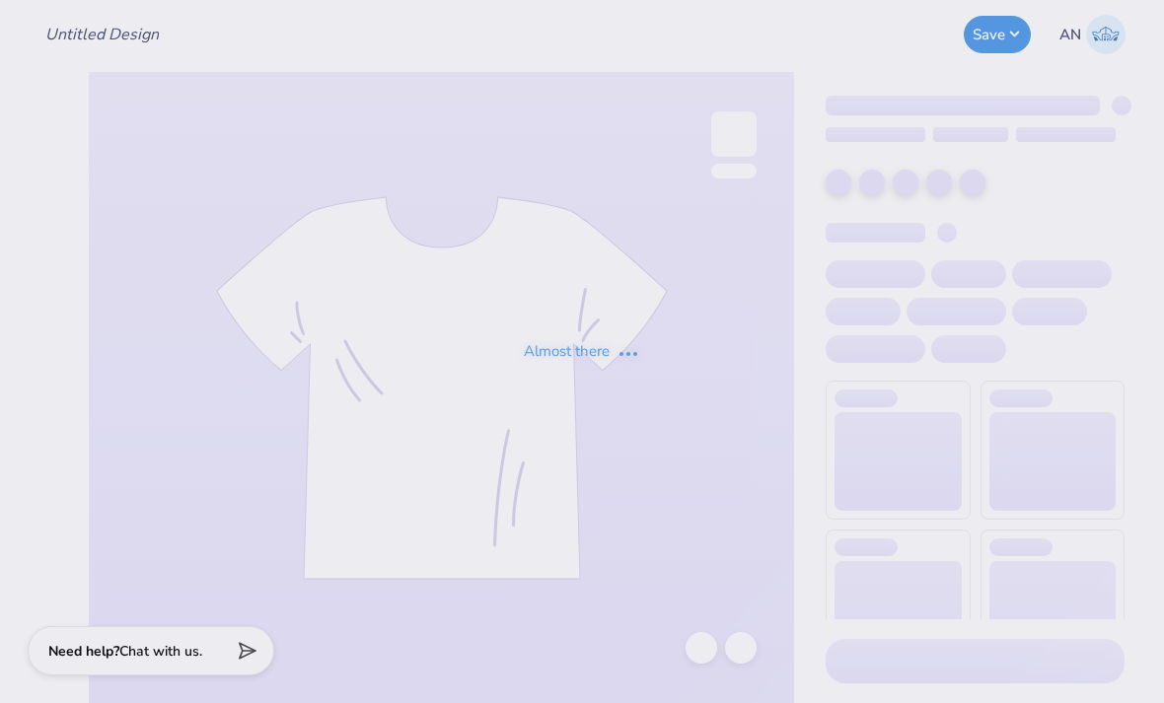
type input "Women’s club lacrosse hoodie fall25’"
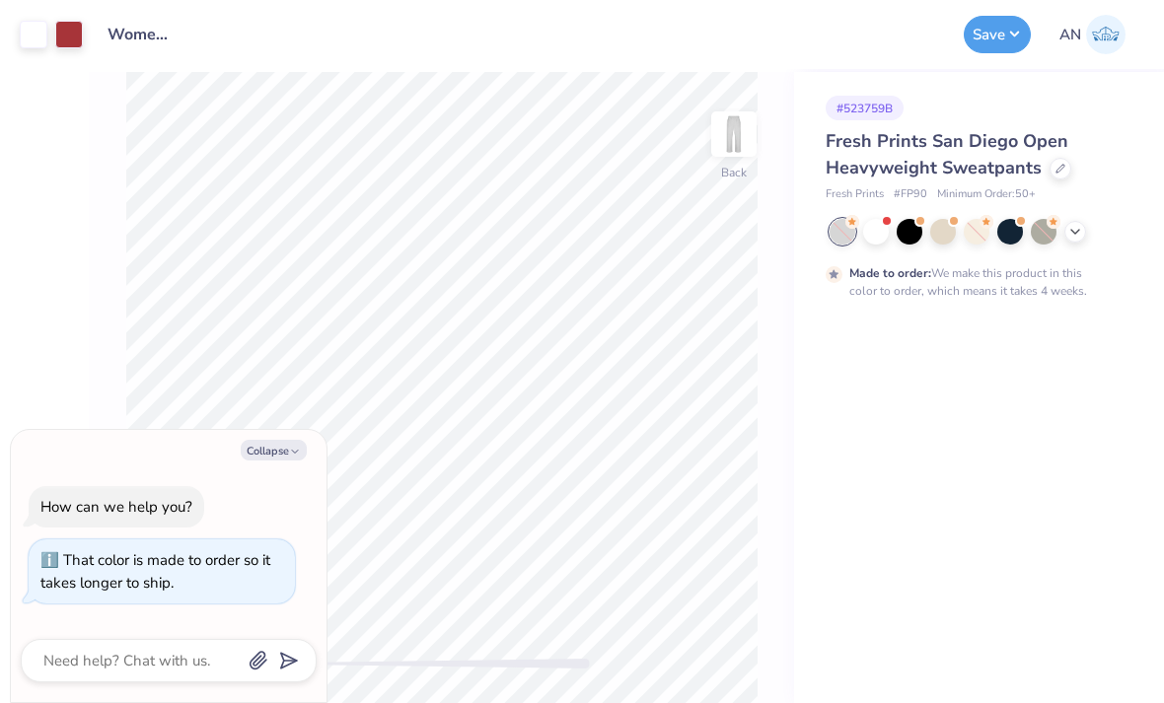
click at [1079, 232] on icon at bounding box center [1075, 232] width 16 height 16
type textarea "x"
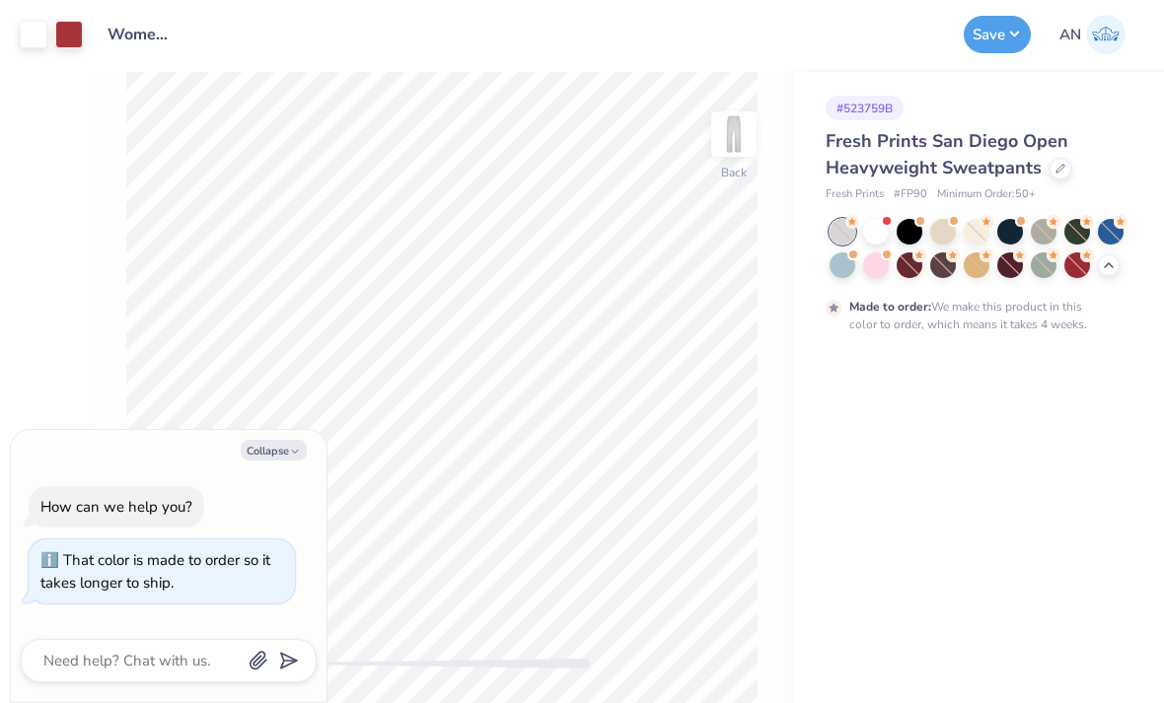
click at [1053, 232] on div at bounding box center [1044, 232] width 26 height 26
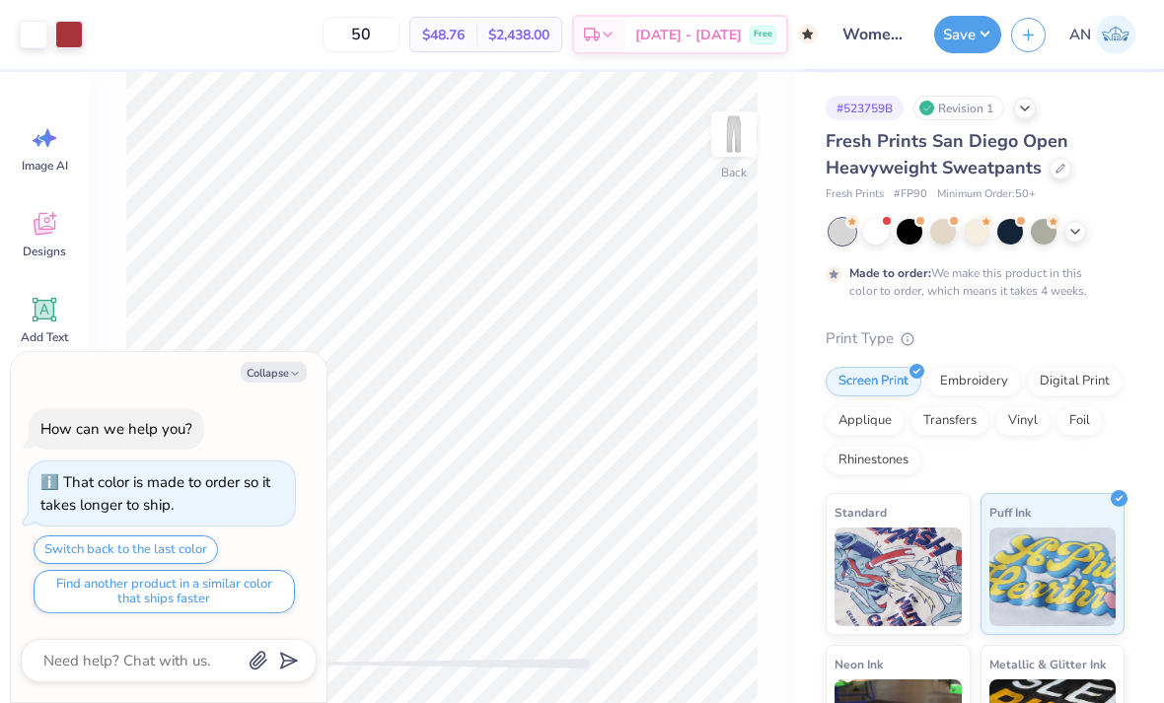
click at [1051, 238] on div at bounding box center [1044, 232] width 26 height 26
click at [1042, 230] on div at bounding box center [1044, 232] width 26 height 26
click at [1077, 225] on icon at bounding box center [1075, 232] width 16 height 16
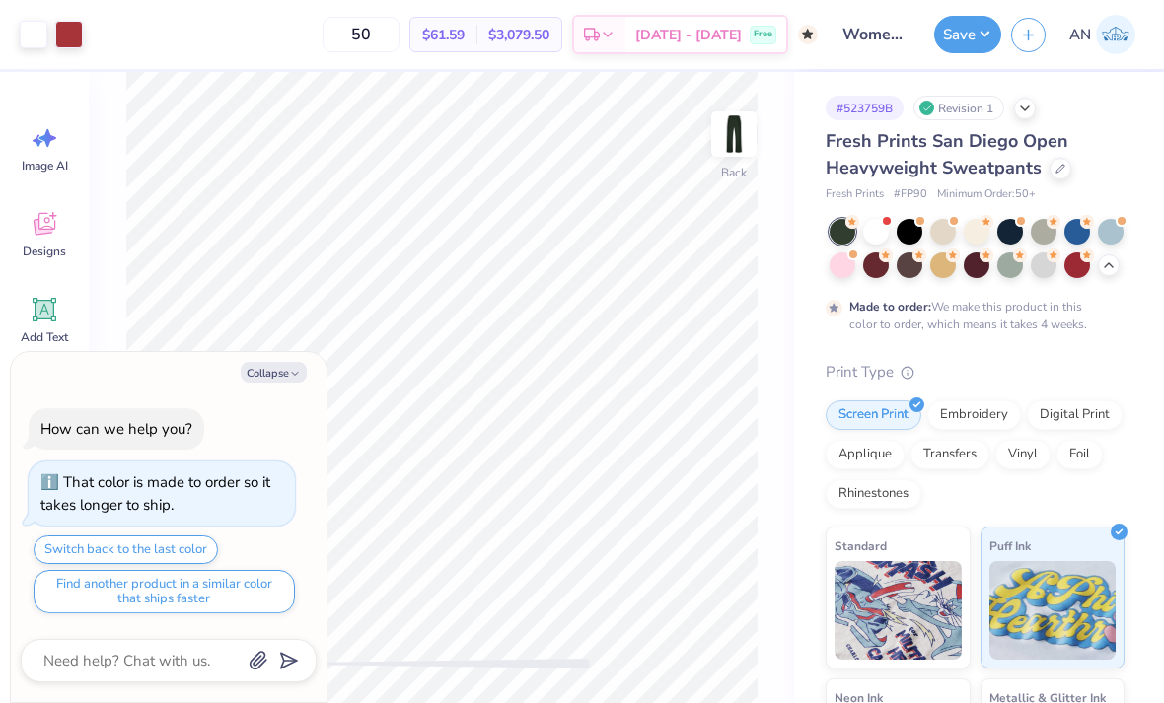
click at [1051, 228] on div at bounding box center [1044, 232] width 26 height 26
click at [959, 38] on button "Save" at bounding box center [967, 34] width 67 height 37
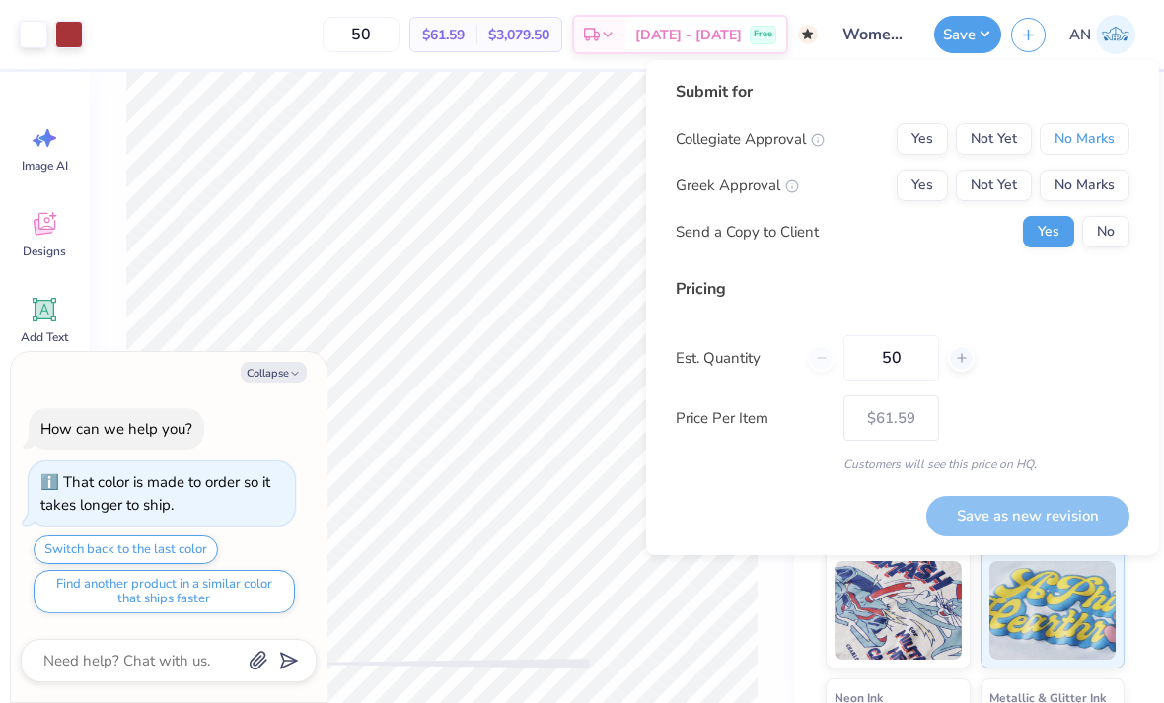
click at [1101, 130] on button "No Marks" at bounding box center [1084, 139] width 90 height 32
click at [1087, 184] on button "No Marks" at bounding box center [1084, 186] width 90 height 32
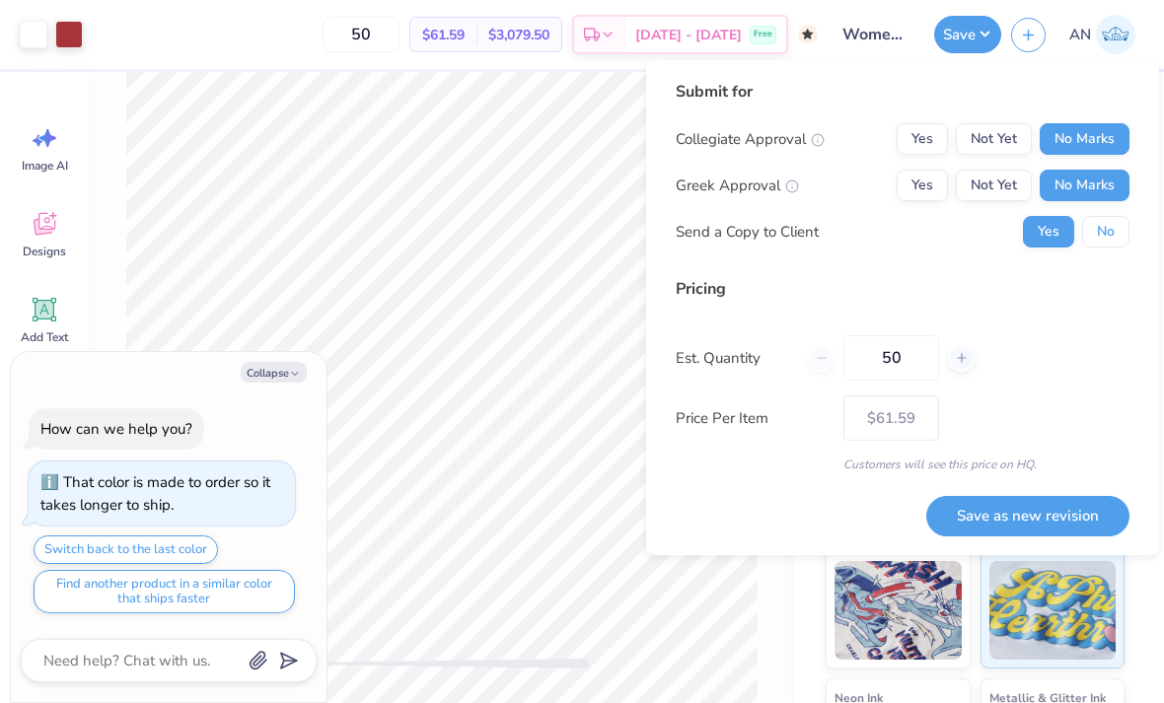
click at [1106, 240] on button "No" at bounding box center [1105, 232] width 47 height 32
click at [1059, 234] on button "Yes" at bounding box center [1048, 232] width 51 height 32
click at [1006, 519] on button "Save as new revision" at bounding box center [1027, 516] width 203 height 40
type textarea "x"
type input "– –"
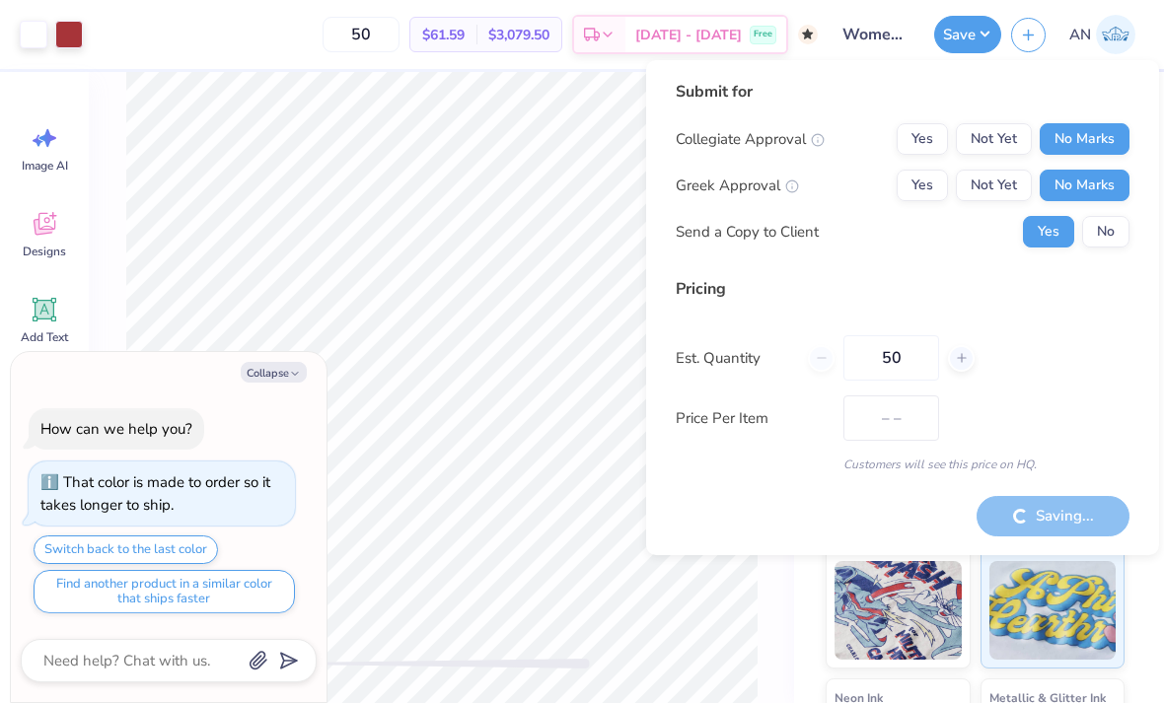
type textarea "x"
type input "$61.59"
type textarea "x"
